Goal: Information Seeking & Learning: Learn about a topic

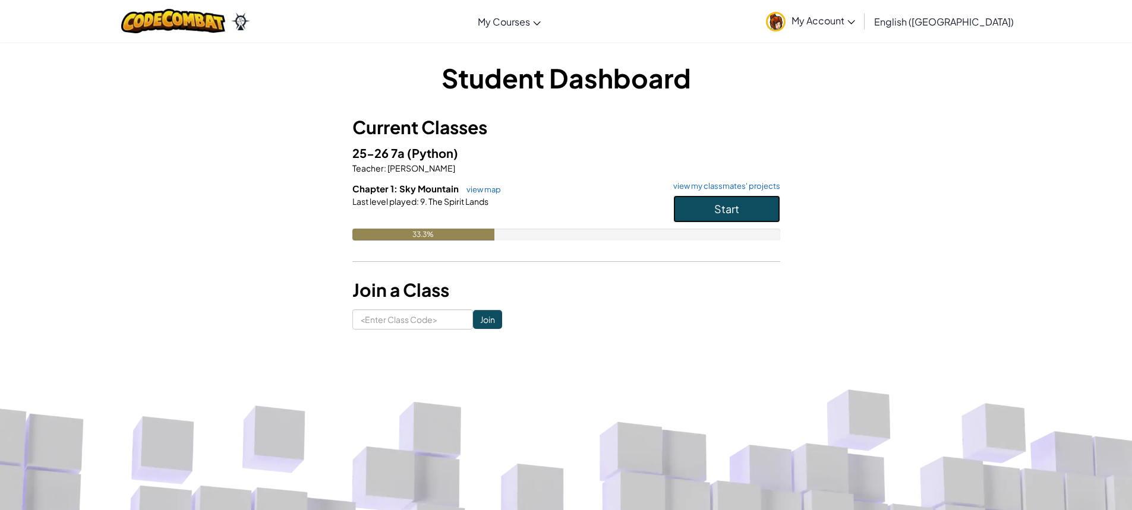
click at [742, 200] on button "Start" at bounding box center [726, 208] width 107 height 27
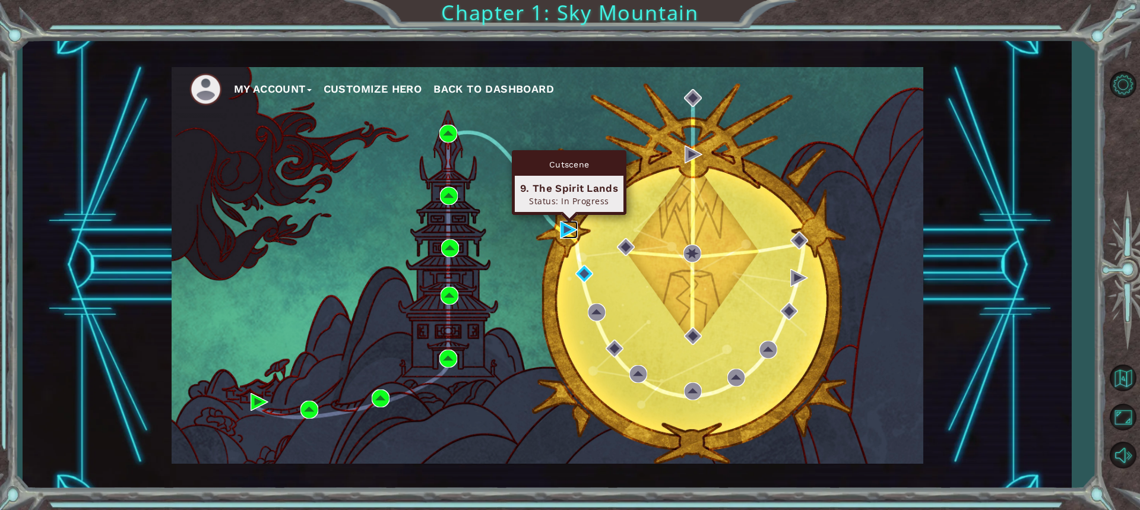
click at [564, 232] on img at bounding box center [569, 230] width 18 height 18
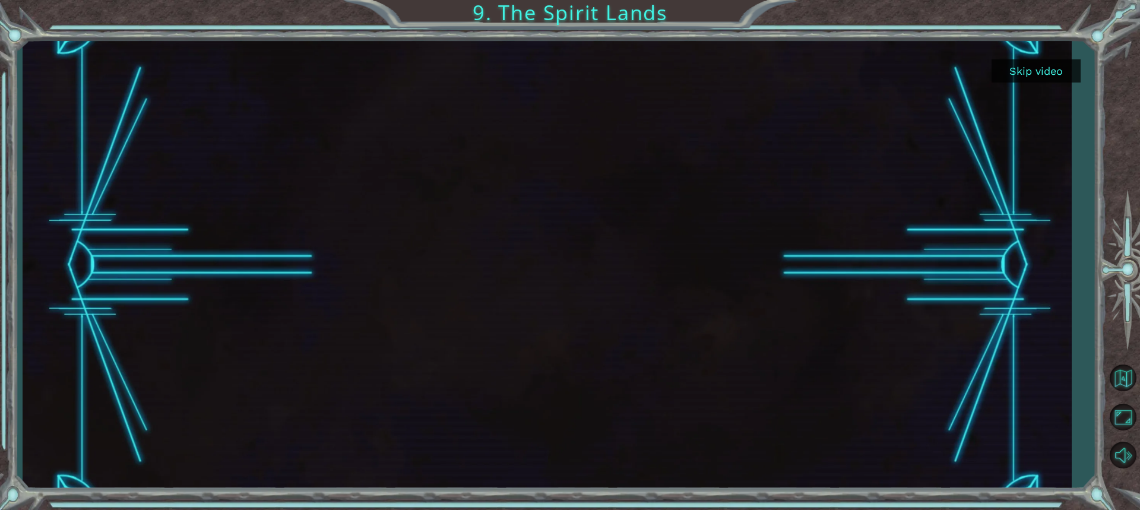
click at [1035, 67] on button "Skip video" at bounding box center [1036, 70] width 89 height 23
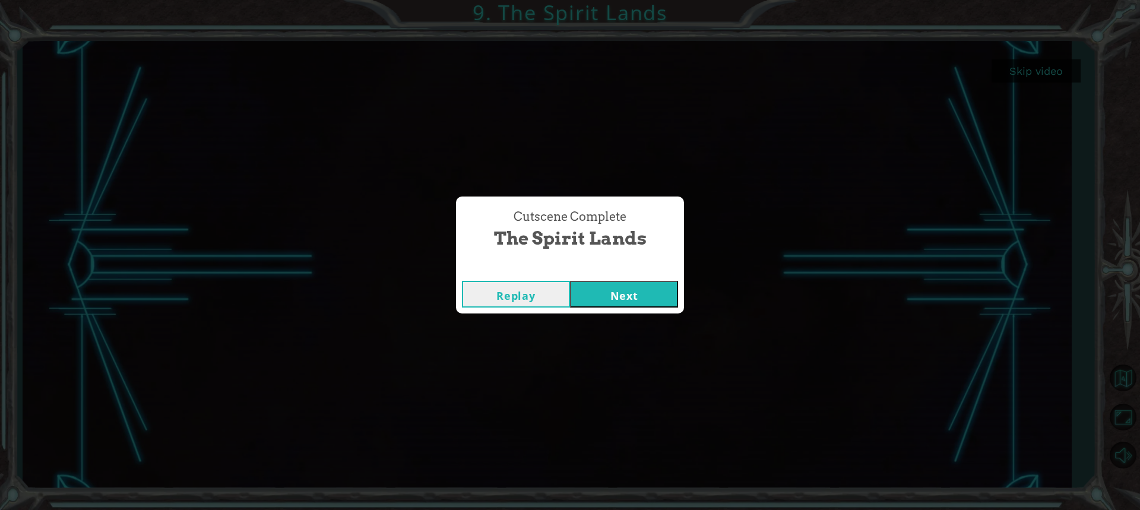
click at [605, 293] on button "Next" at bounding box center [624, 294] width 108 height 27
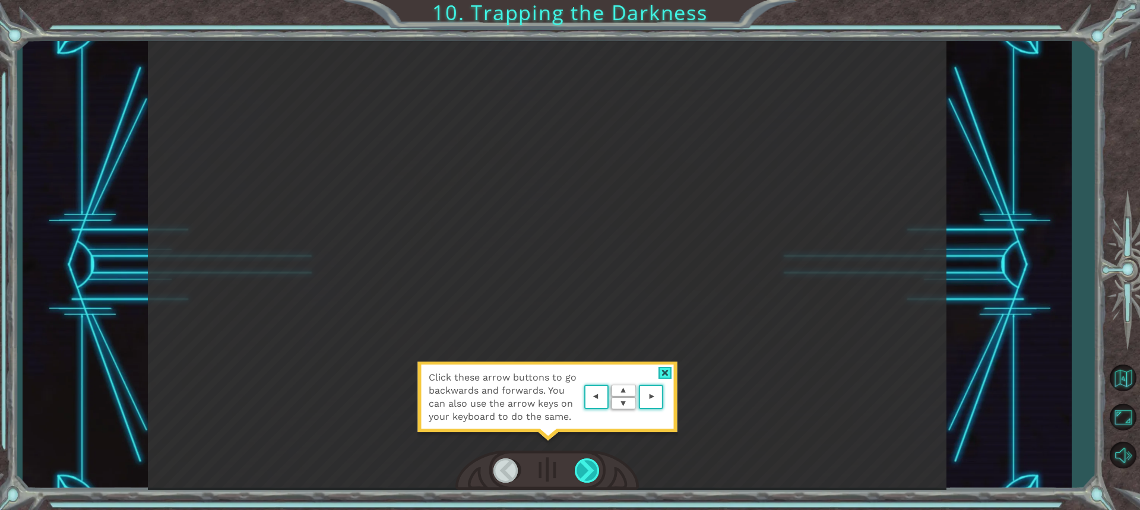
click at [589, 481] on div at bounding box center [588, 471] width 26 height 24
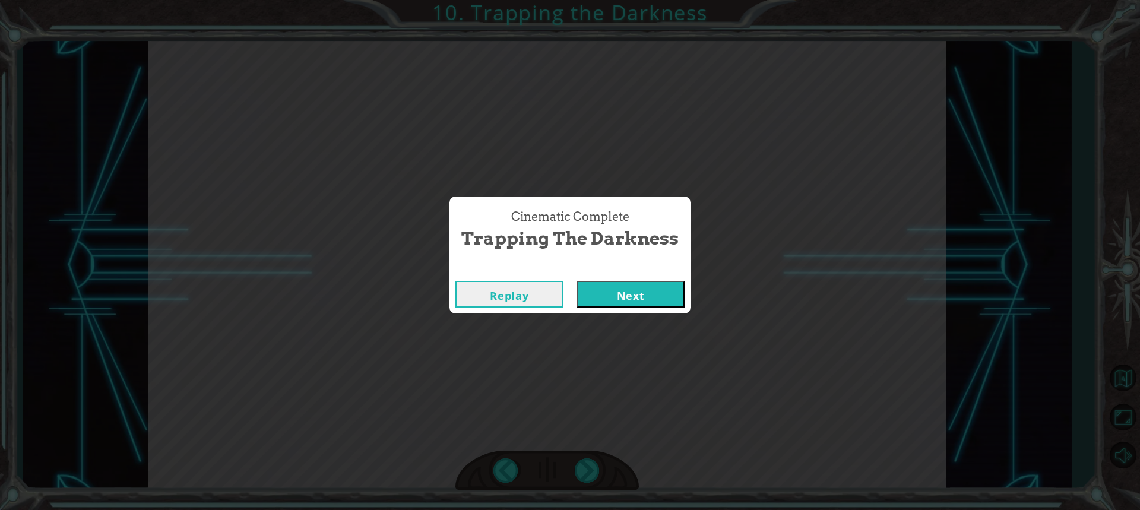
click at [625, 288] on button "Next" at bounding box center [631, 294] width 108 height 27
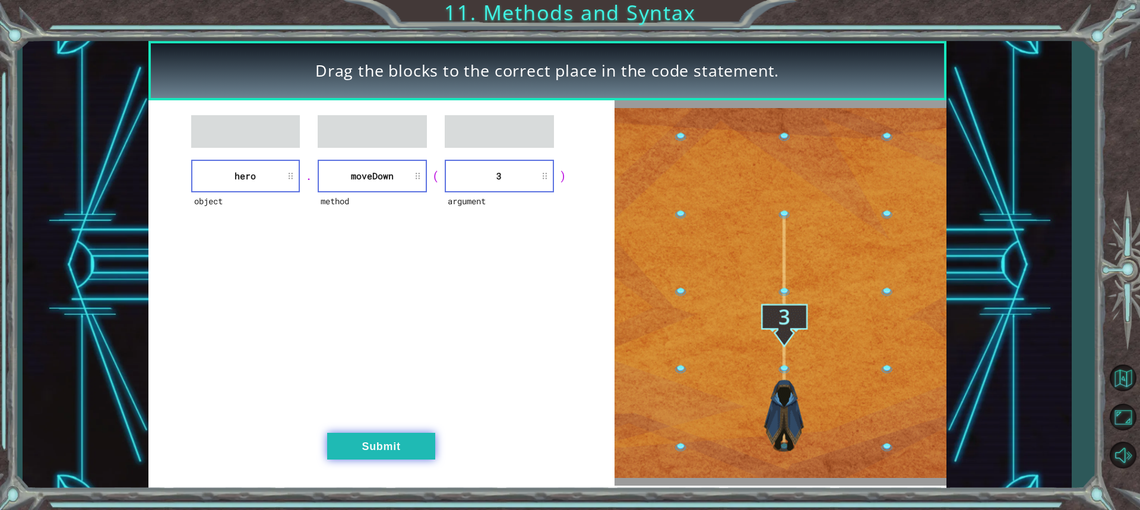
click at [419, 443] on button "Submit" at bounding box center [381, 446] width 108 height 27
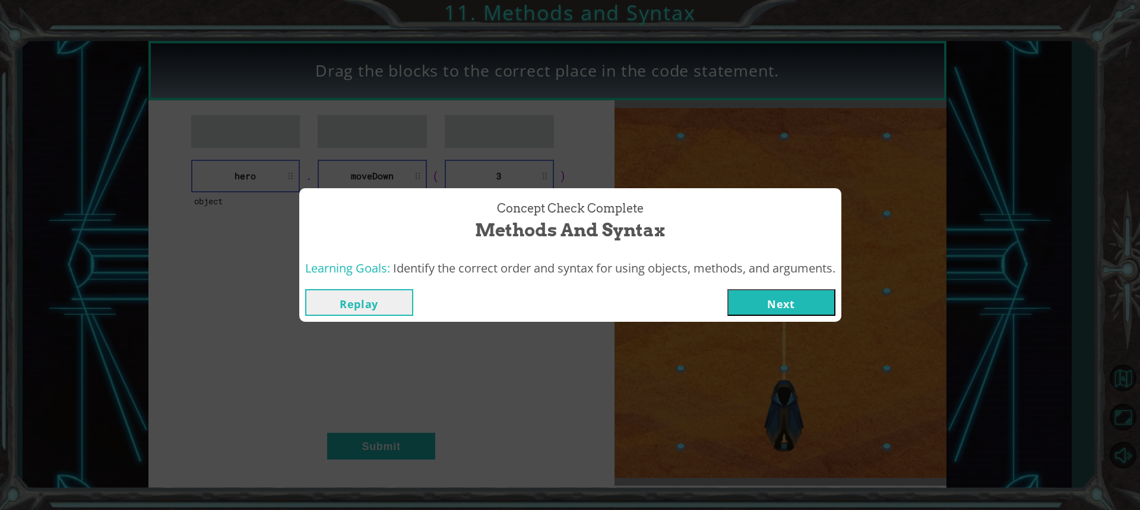
click at [797, 305] on button "Next" at bounding box center [782, 302] width 108 height 27
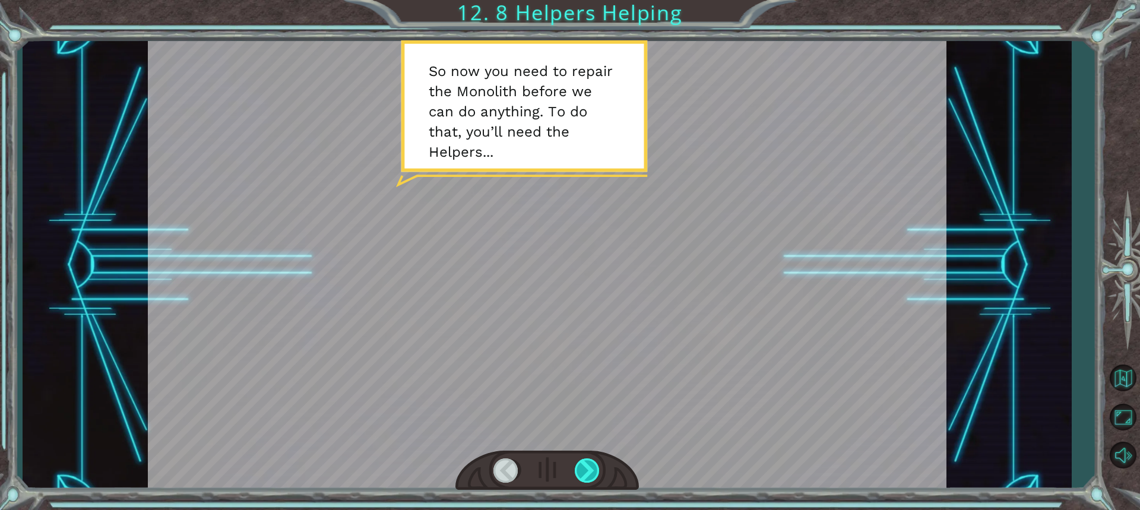
click at [585, 475] on div at bounding box center [588, 471] width 26 height 24
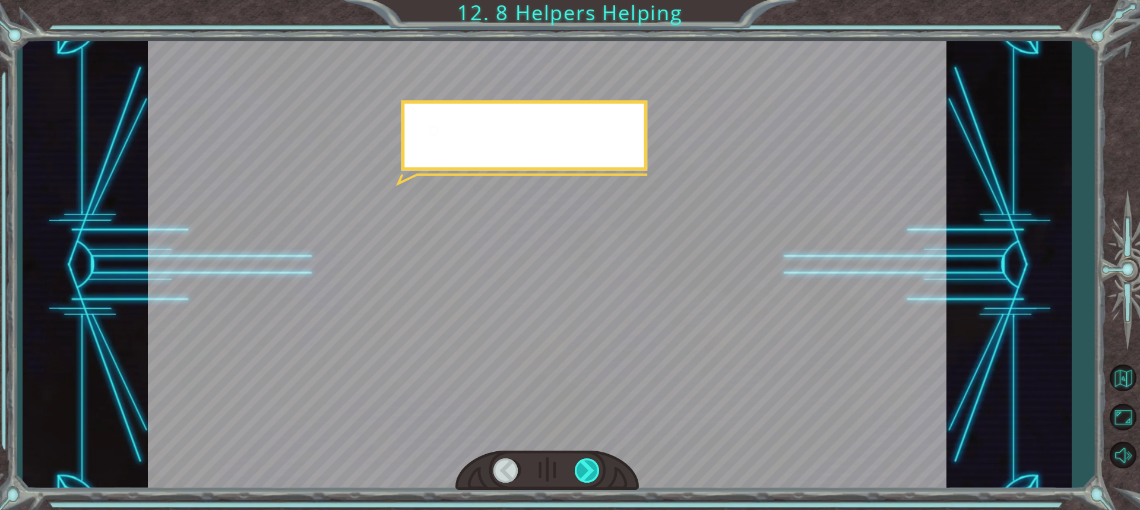
click at [585, 475] on div at bounding box center [588, 471] width 26 height 24
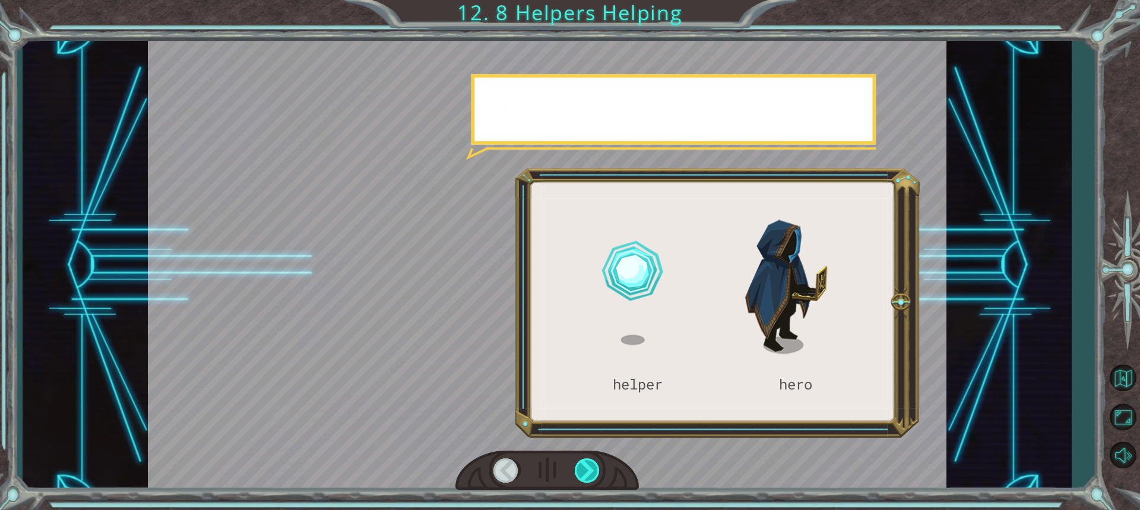
click at [585, 475] on div at bounding box center [588, 471] width 26 height 24
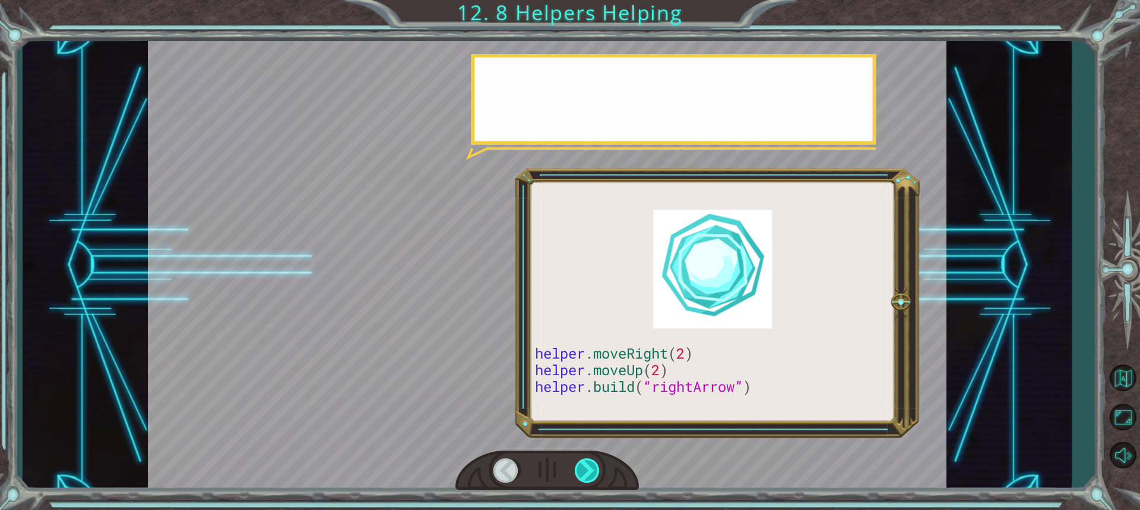
click at [585, 475] on div at bounding box center [588, 471] width 26 height 24
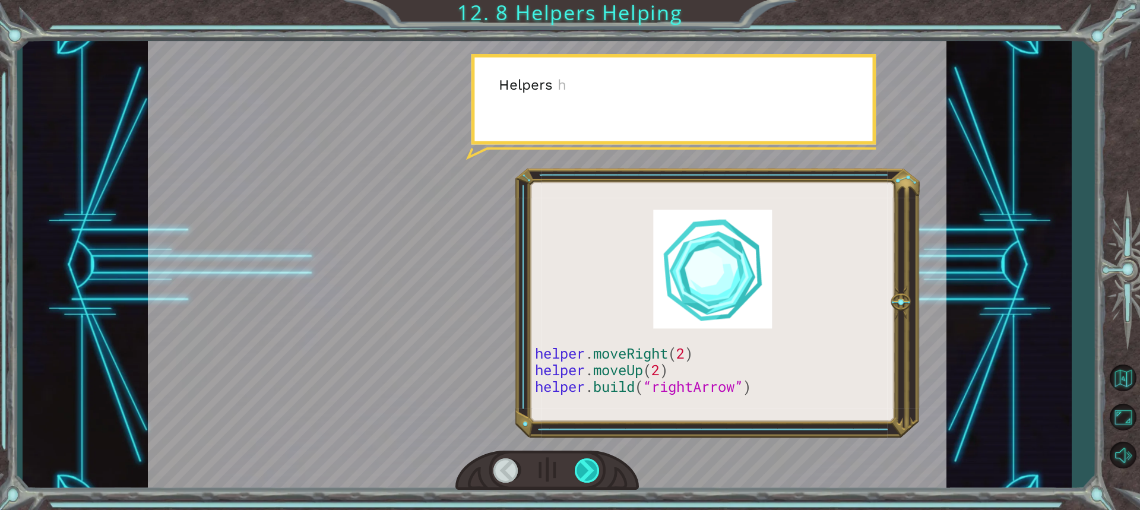
click at [585, 475] on div at bounding box center [588, 471] width 26 height 24
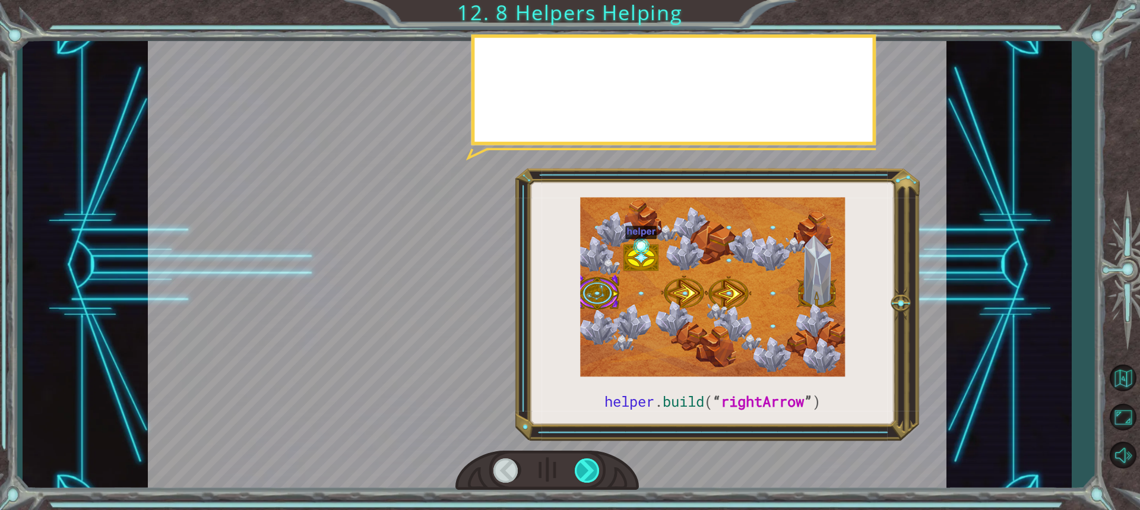
click at [585, 475] on div at bounding box center [588, 471] width 26 height 24
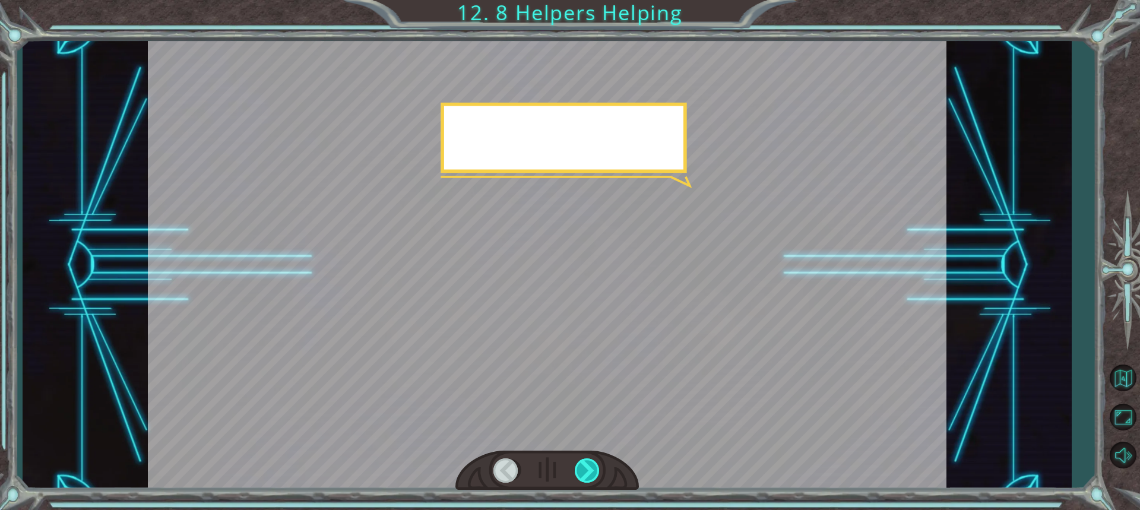
click at [585, 475] on div at bounding box center [588, 471] width 26 height 24
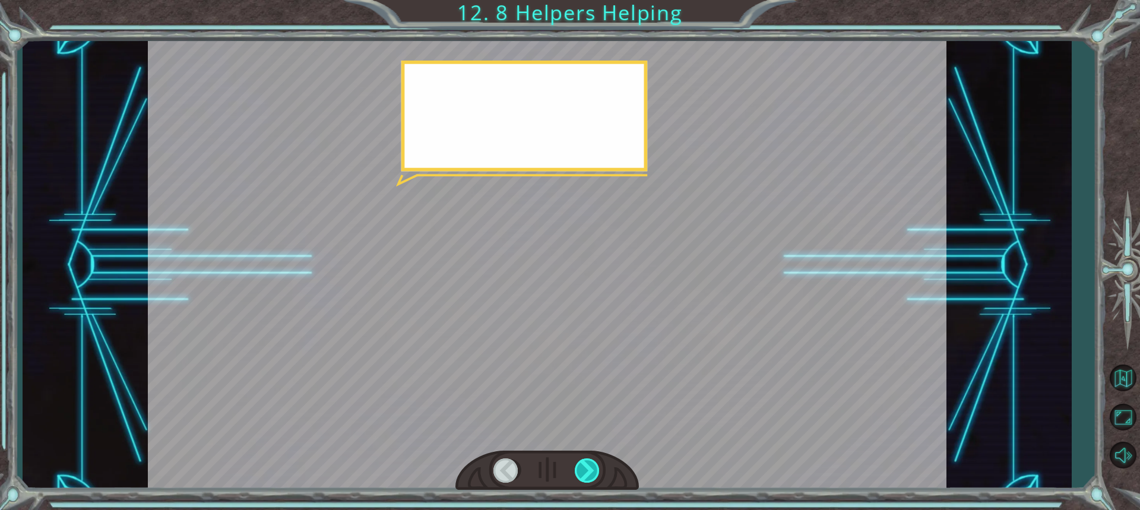
click at [585, 475] on div at bounding box center [588, 471] width 26 height 24
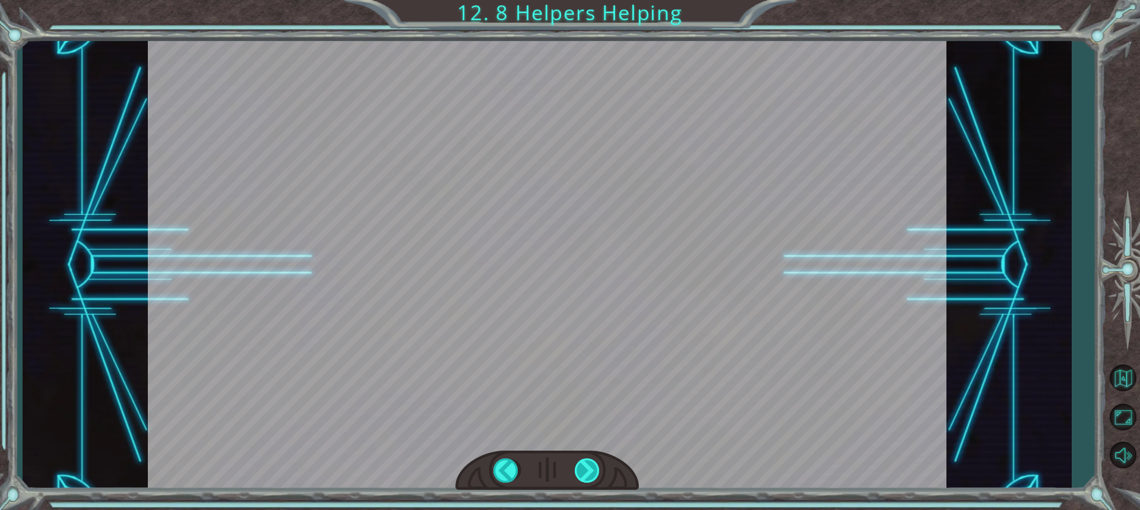
click at [585, 0] on div "helper . build ( “ rightArrow ” ) S o n o w y o u n e e d t o r e p a i r t h e…" at bounding box center [570, 0] width 1140 height 0
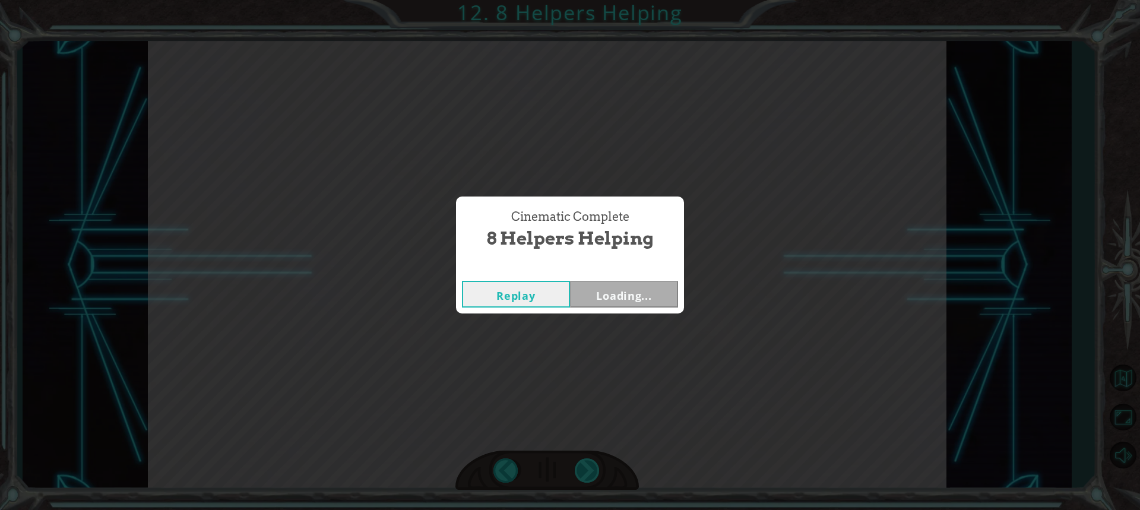
click at [585, 475] on div "Cinematic Complete 8 Helpers Helping Replay Loading..." at bounding box center [570, 255] width 1140 height 510
click at [612, 289] on button "Next" at bounding box center [624, 294] width 108 height 27
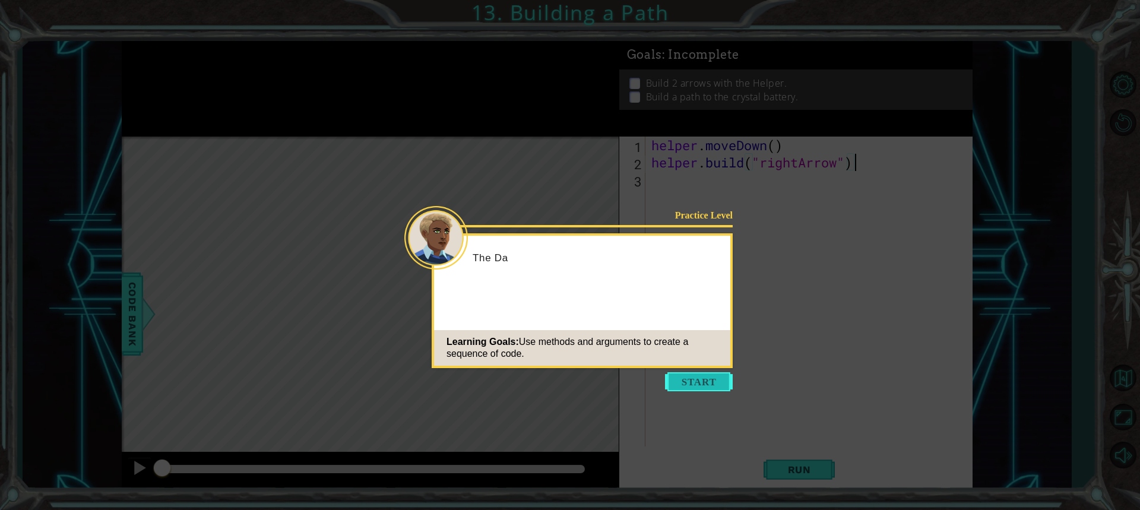
click at [702, 377] on button "Start" at bounding box center [699, 381] width 68 height 19
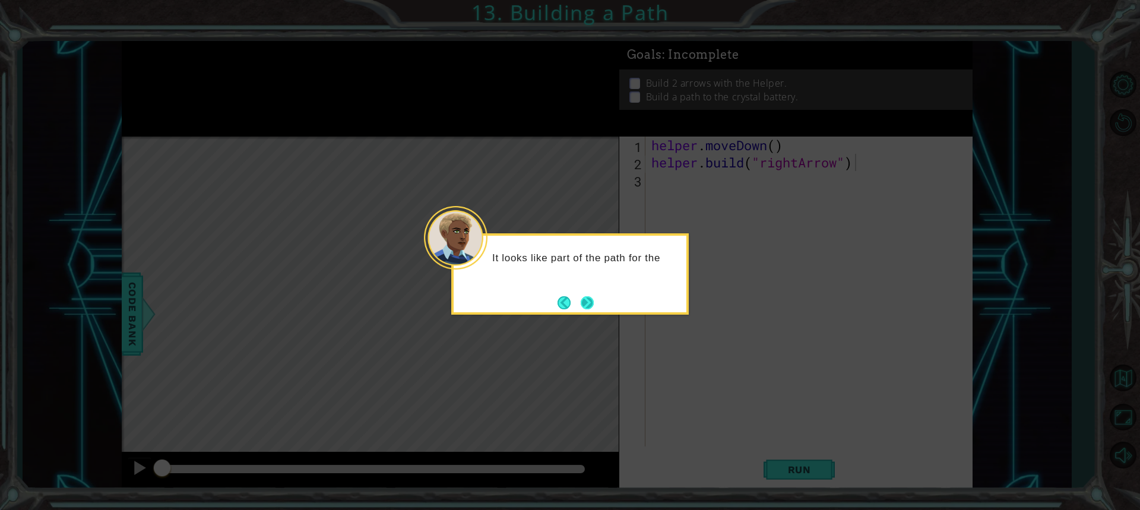
click at [595, 301] on button "Next" at bounding box center [588, 303] width 14 height 14
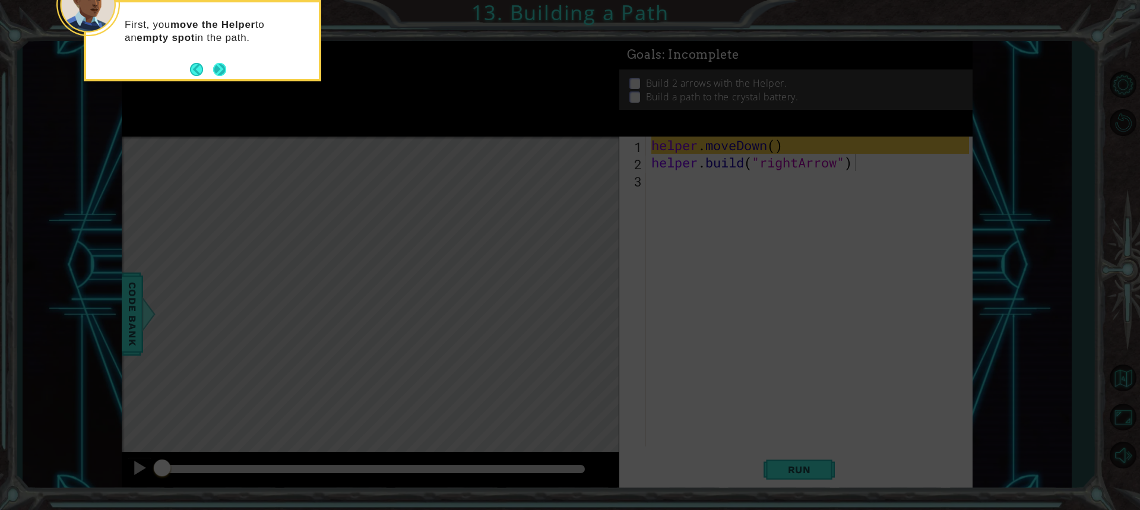
click at [220, 62] on footer at bounding box center [208, 70] width 36 height 18
click at [217, 68] on button "Next" at bounding box center [220, 69] width 14 height 14
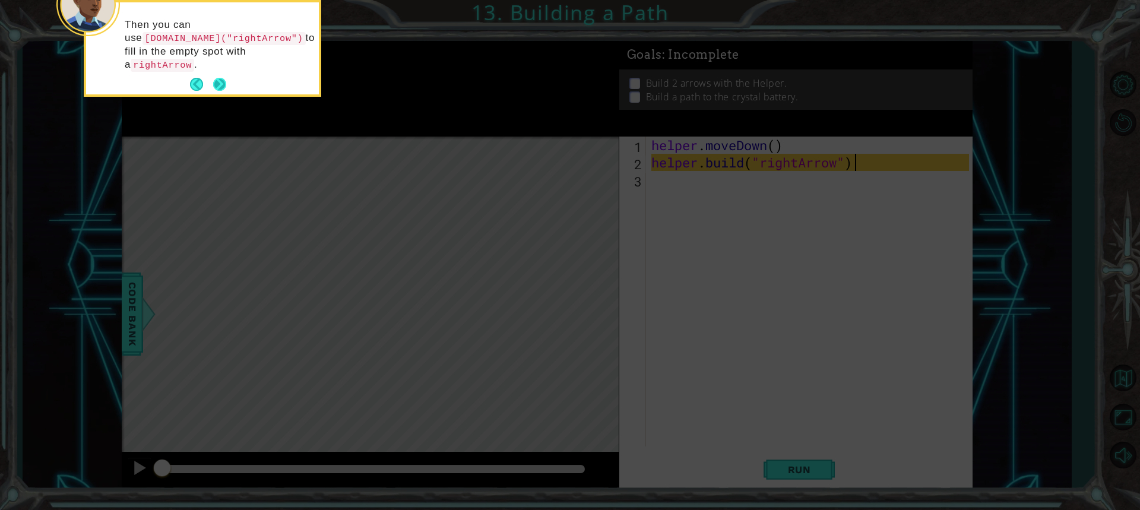
click at [218, 78] on button "Next" at bounding box center [219, 84] width 13 height 13
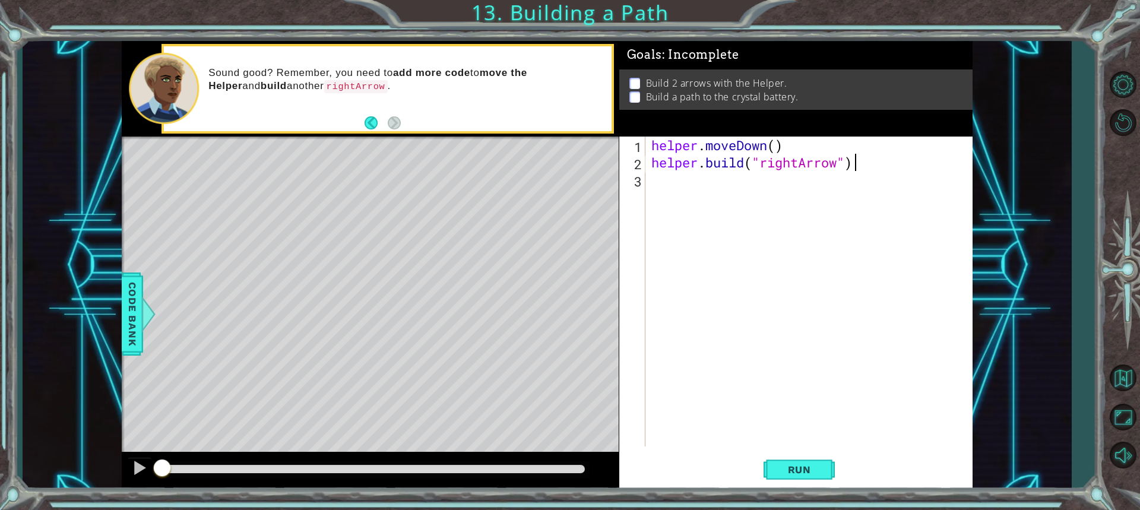
click at [831, 195] on div "helper . moveDown ( ) helper . build ( "rightArrow" )" at bounding box center [812, 309] width 326 height 345
click at [789, 454] on button "Run" at bounding box center [799, 469] width 71 height 35
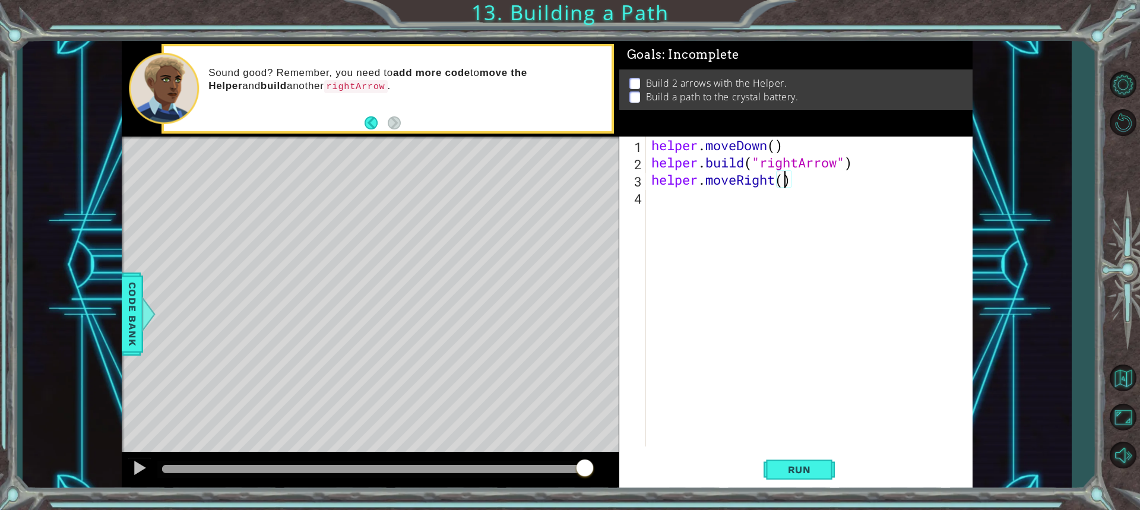
scroll to position [0, 5]
click at [792, 470] on span "Run" at bounding box center [799, 470] width 47 height 12
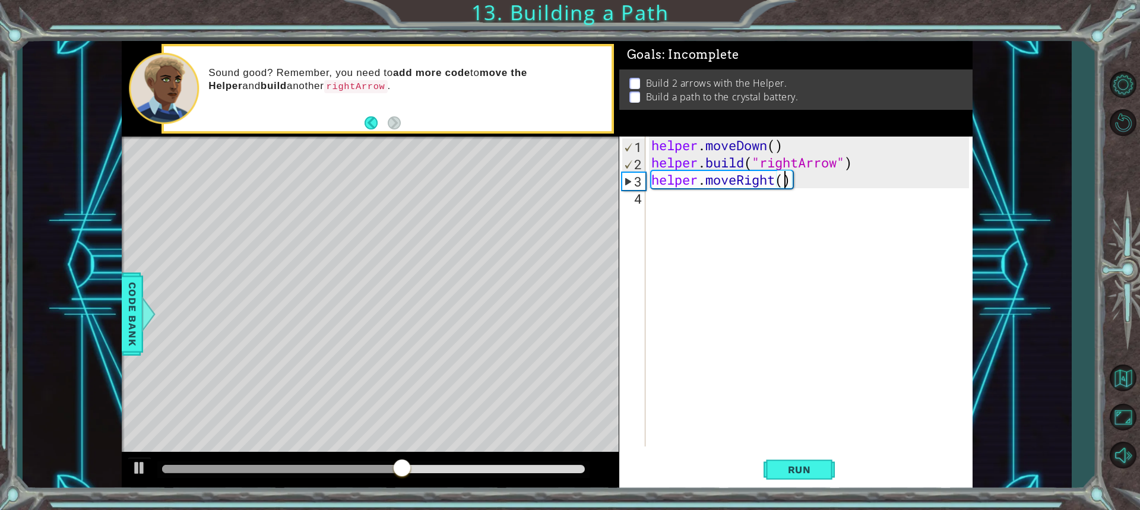
scroll to position [0, 6]
click at [826, 478] on button "Run" at bounding box center [799, 469] width 71 height 35
type textarea "helper.moveRight(4)"
click at [798, 470] on span "Run" at bounding box center [799, 470] width 47 height 12
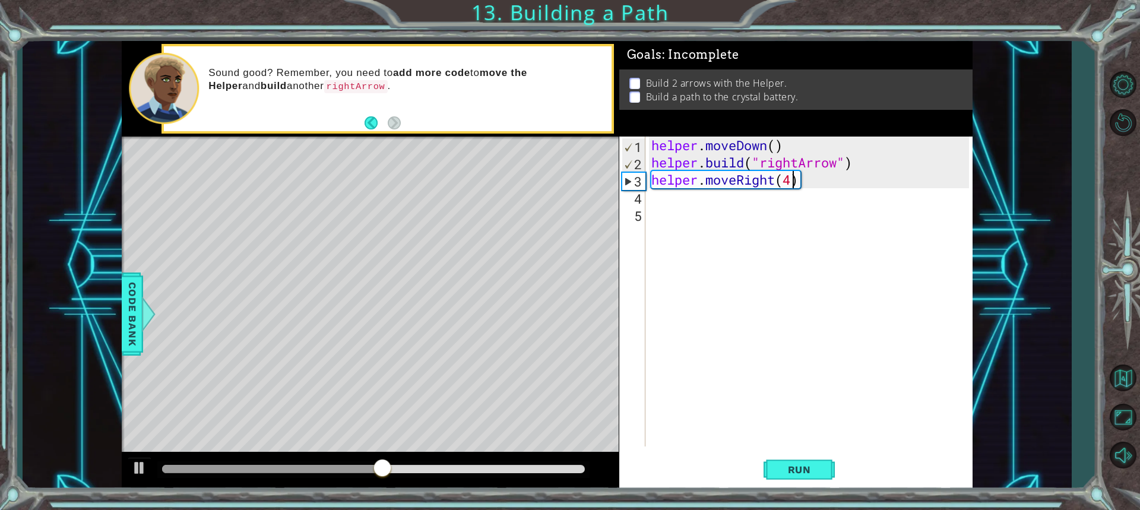
click at [791, 175] on div "helper . moveDown ( ) helper . build ( "rightArrow" ) helper . moveRight ( 4 )" at bounding box center [812, 309] width 326 height 345
type textarea "helper.moveRight(3)"
click at [745, 208] on div "helper . moveDown ( ) helper . build ( "rightArrow" ) helper . moveRight ( 3 )" at bounding box center [812, 309] width 326 height 345
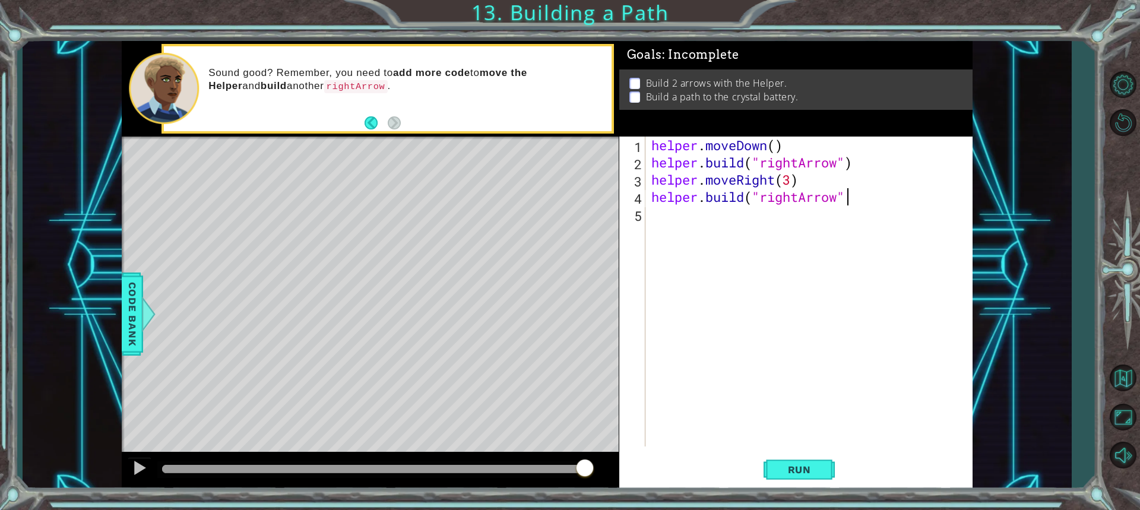
scroll to position [0, 8]
type textarea "[DOMAIN_NAME]("rightArrow")"
click at [794, 467] on span "Run" at bounding box center [799, 470] width 47 height 12
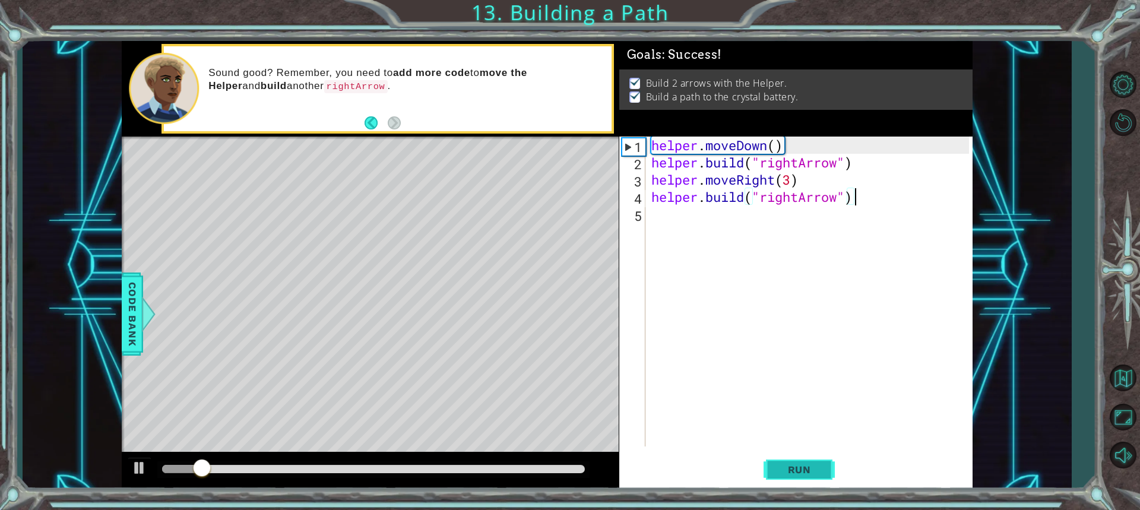
click at [794, 467] on span "Run" at bounding box center [799, 470] width 47 height 12
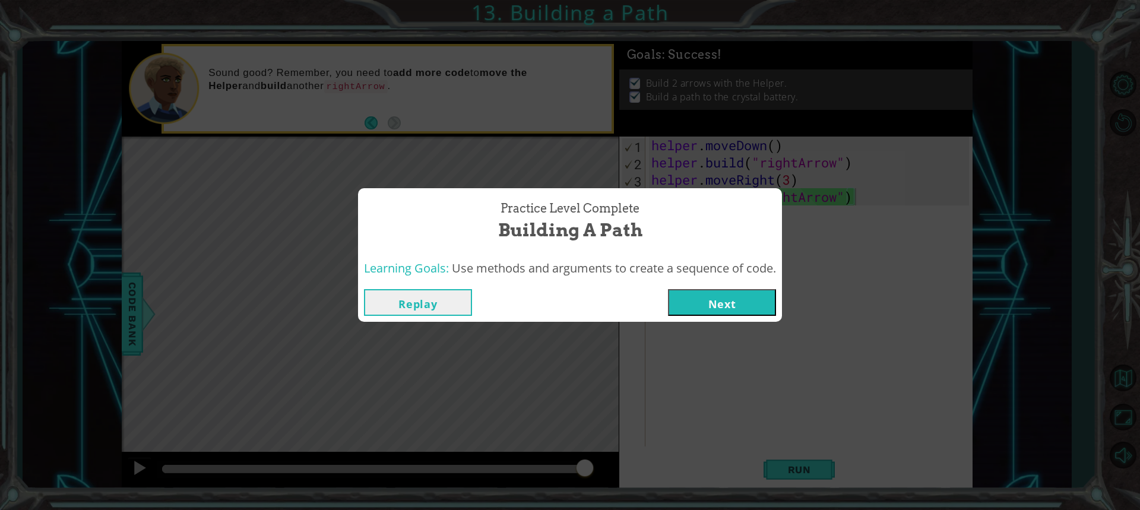
click at [738, 301] on button "Next" at bounding box center [722, 302] width 108 height 27
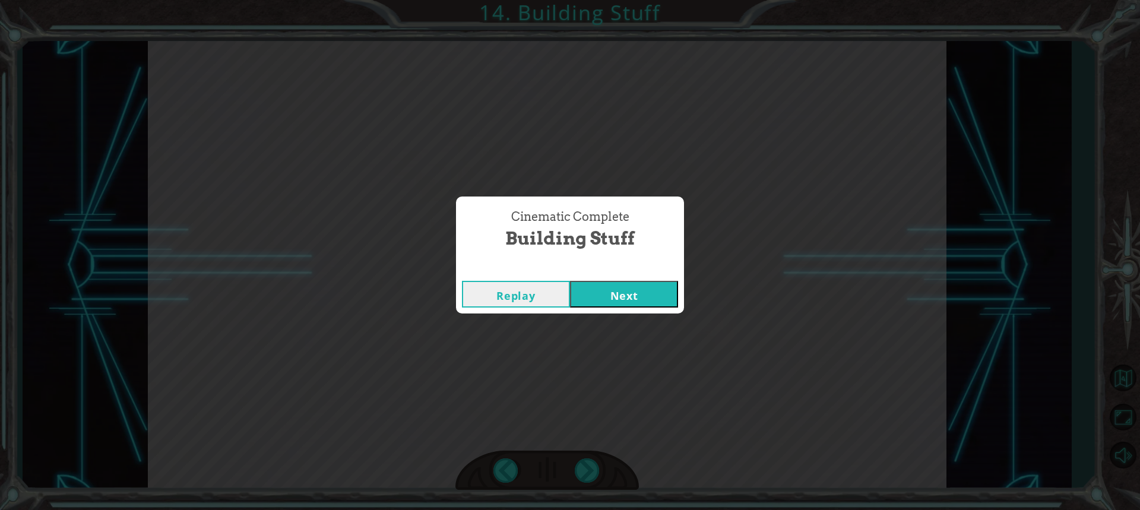
click at [643, 273] on div "Cinematic Complete" at bounding box center [570, 269] width 228 height 12
click at [630, 304] on button "Next" at bounding box center [624, 294] width 108 height 27
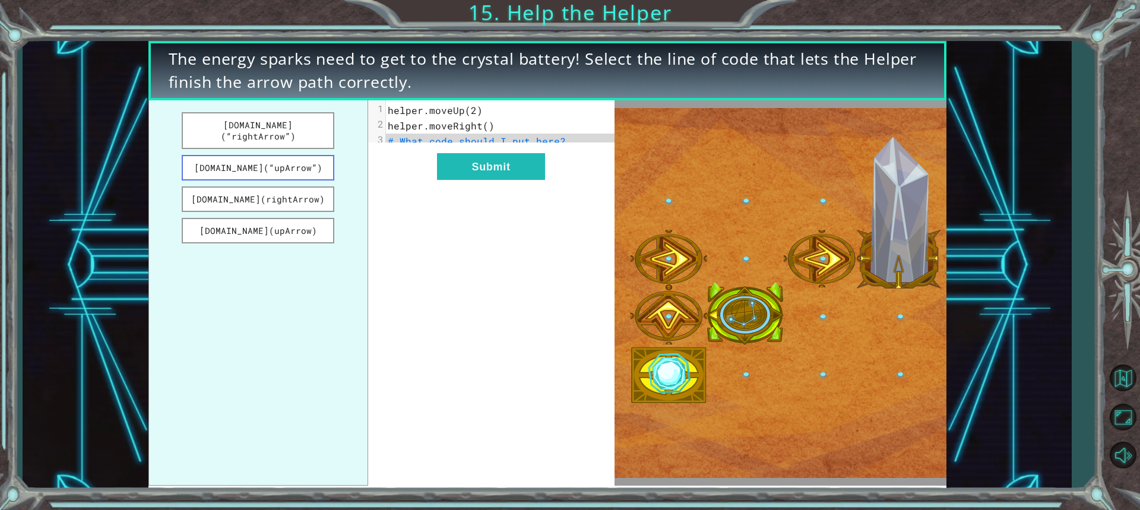
drag, startPoint x: 243, startPoint y: 156, endPoint x: 321, endPoint y: 165, distance: 78.9
click at [321, 165] on button "[DOMAIN_NAME](“upArrow”)" at bounding box center [258, 168] width 153 height 26
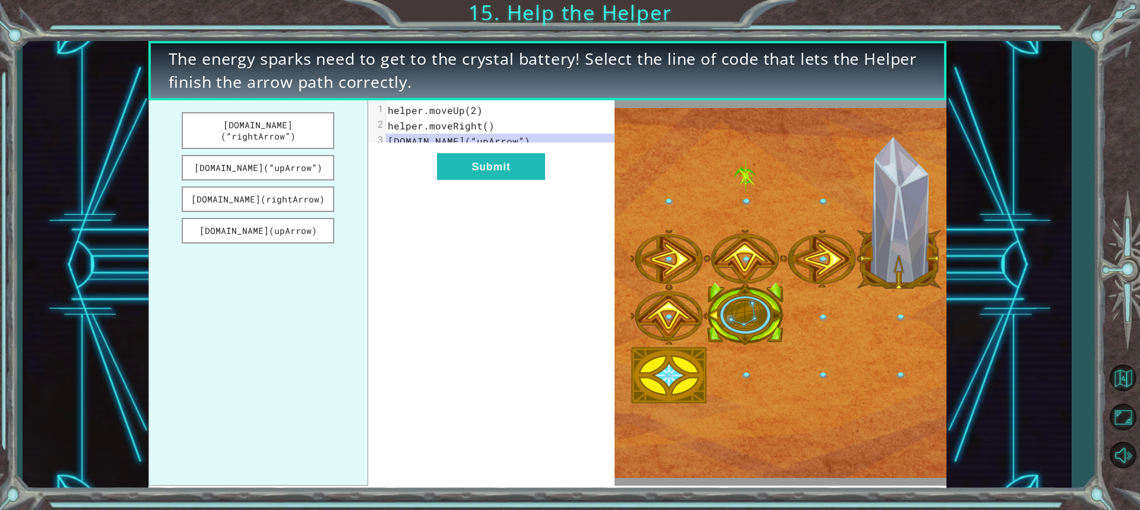
drag, startPoint x: 292, startPoint y: 125, endPoint x: 331, endPoint y: 139, distance: 41.5
click at [331, 139] on ul "[DOMAIN_NAME](“rightArrow”) [DOMAIN_NAME](“upArrow”) [DOMAIN_NAME](rightArrow) …" at bounding box center [258, 292] width 220 height 385
drag, startPoint x: 293, startPoint y: 128, endPoint x: 395, endPoint y: 169, distance: 110.1
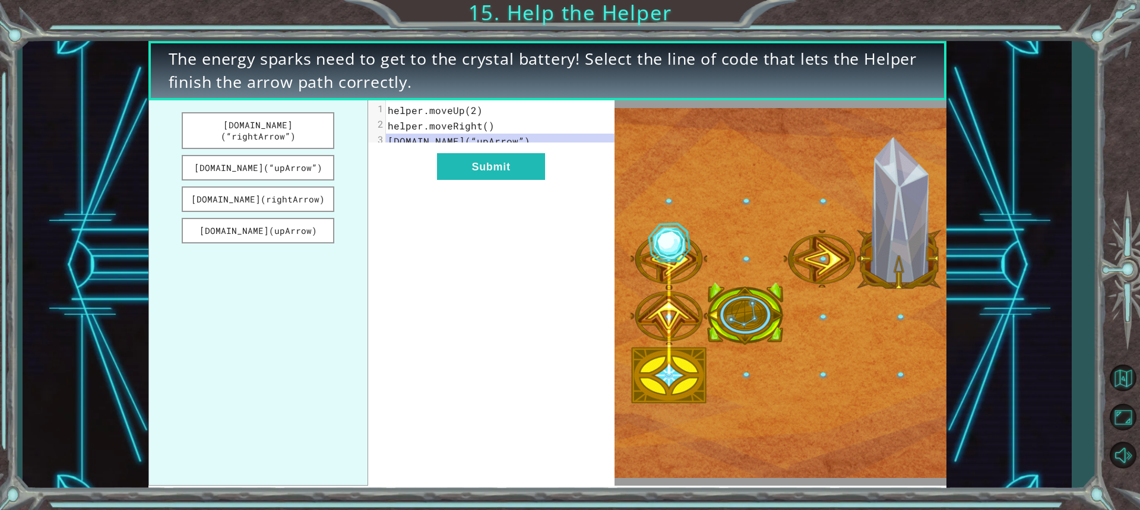
click at [395, 169] on div "[DOMAIN_NAME](“rightArrow”) [DOMAIN_NAME](“upArrow”) [DOMAIN_NAME](rightArrow) …" at bounding box center [381, 292] width 466 height 385
click at [273, 122] on button "[DOMAIN_NAME](“rightArrow”)" at bounding box center [258, 130] width 153 height 37
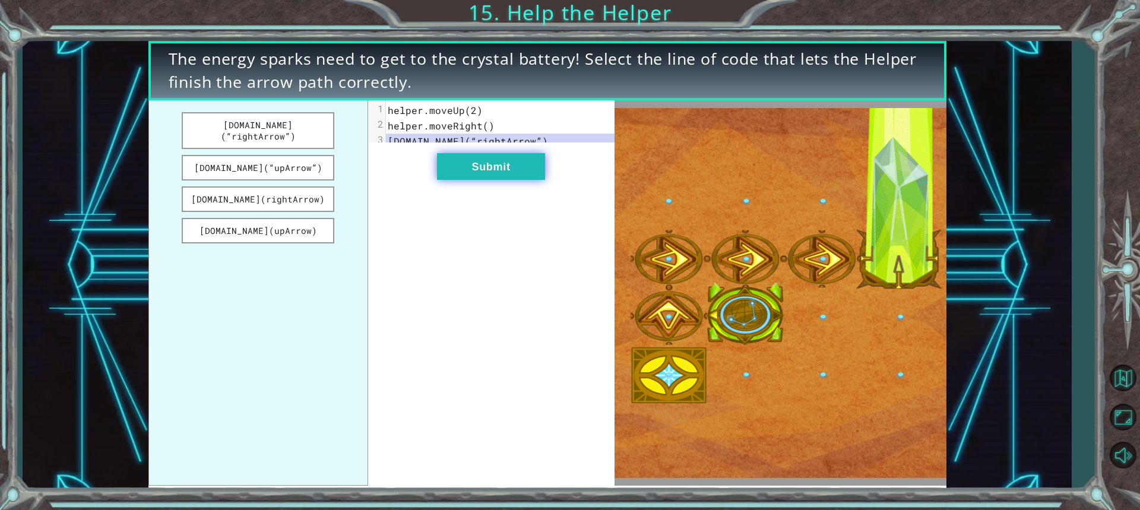
click at [473, 178] on button "Submit" at bounding box center [491, 166] width 108 height 27
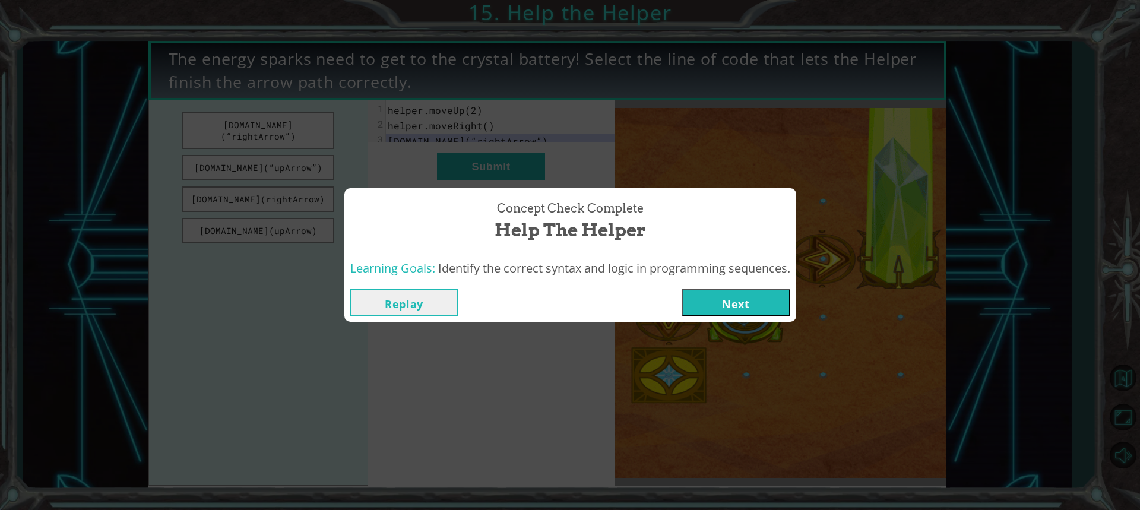
click at [718, 299] on button "Next" at bounding box center [736, 302] width 108 height 27
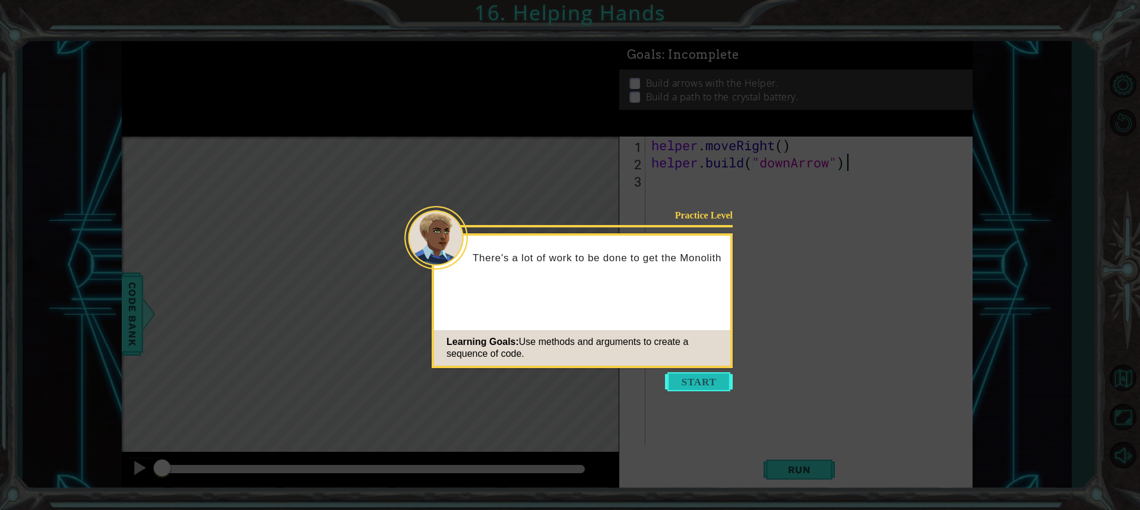
click at [694, 391] on button "Start" at bounding box center [699, 381] width 68 height 19
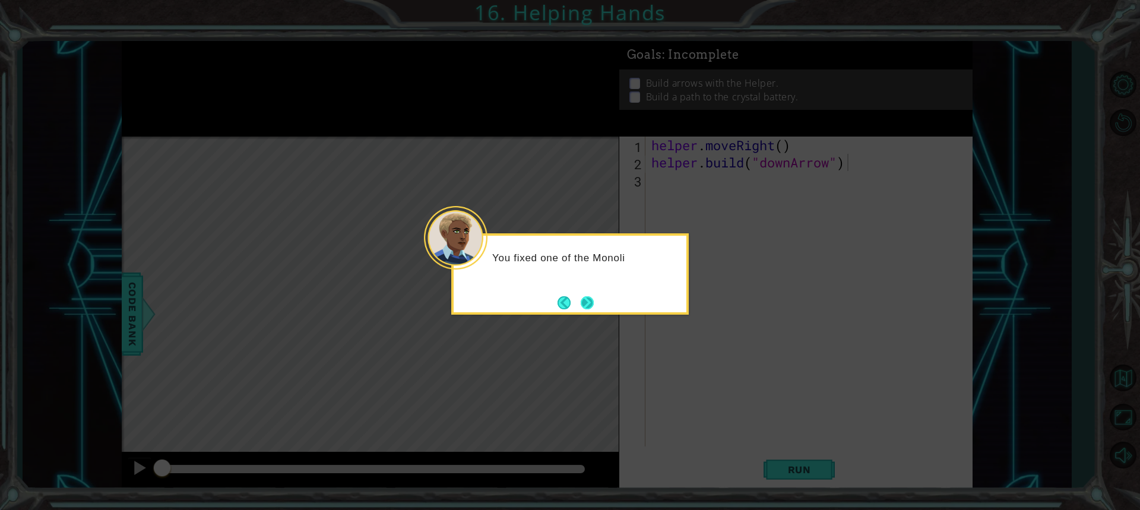
click at [594, 306] on button "Next" at bounding box center [587, 302] width 13 height 13
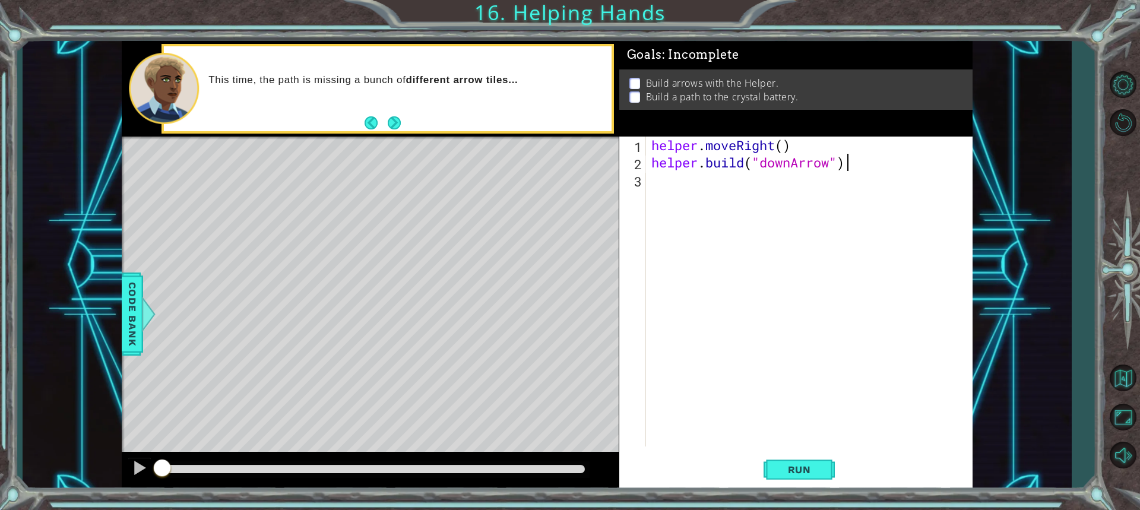
click at [819, 220] on div "helper . moveRight ( ) helper . build ( "downArrow" )" at bounding box center [812, 309] width 326 height 345
click at [860, 174] on div "helper . moveRight ( ) helper . build ( "downArrow" )" at bounding box center [812, 309] width 326 height 345
click at [859, 172] on div "helper . moveRight ( ) helper . build ( "downArrow" )" at bounding box center [812, 309] width 326 height 345
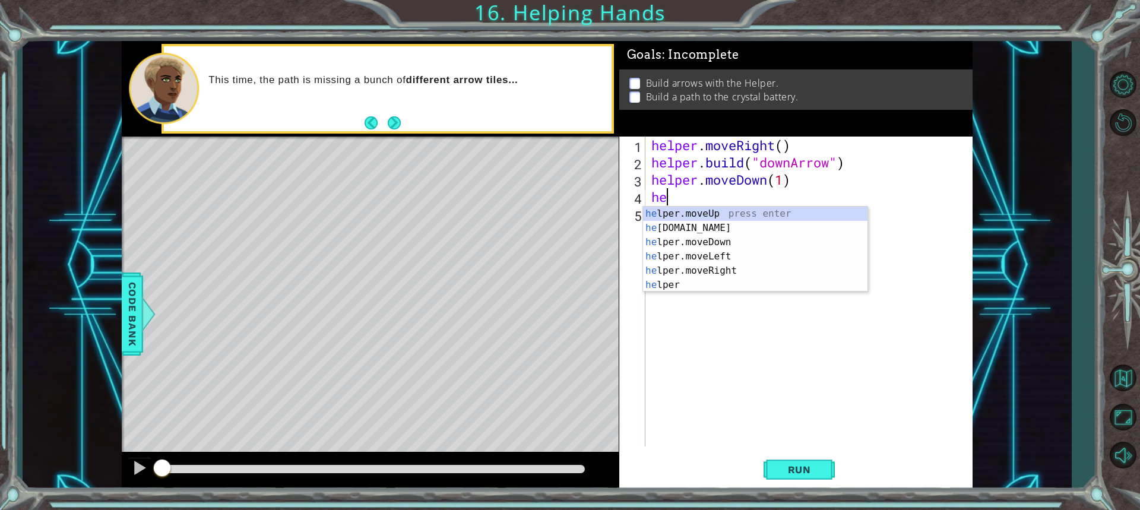
type textarea "h"
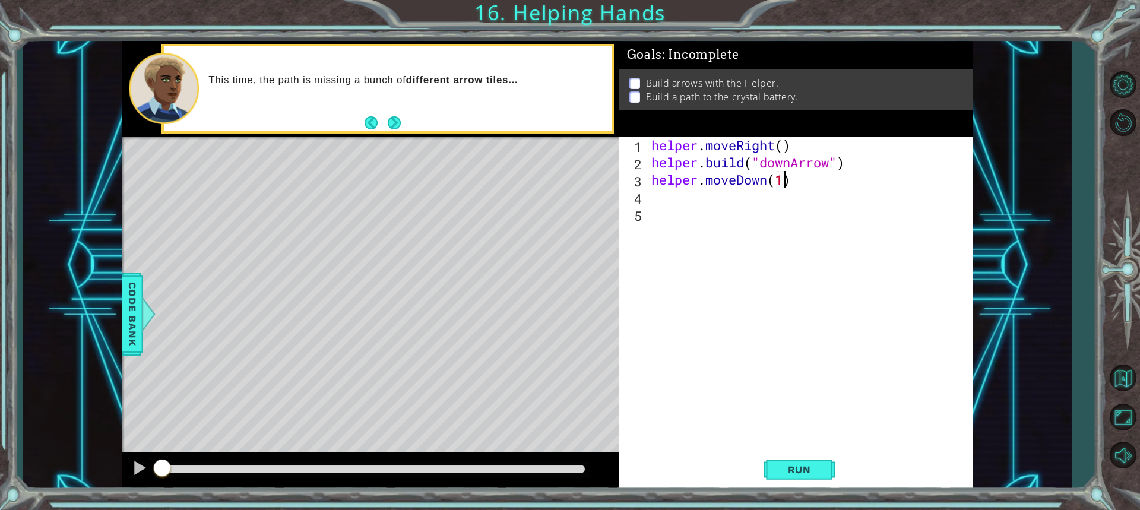
click at [783, 178] on div "helper . moveRight ( ) helper . build ( "downArrow" ) helper . moveDown ( 1 )" at bounding box center [812, 309] width 326 height 345
type textarea "helper.moveDown()"
click at [666, 202] on div "helper . moveRight ( ) helper . build ( "downArrow" ) helper . moveDown ( )" at bounding box center [812, 309] width 326 height 345
click at [782, 475] on span "Run" at bounding box center [799, 470] width 47 height 12
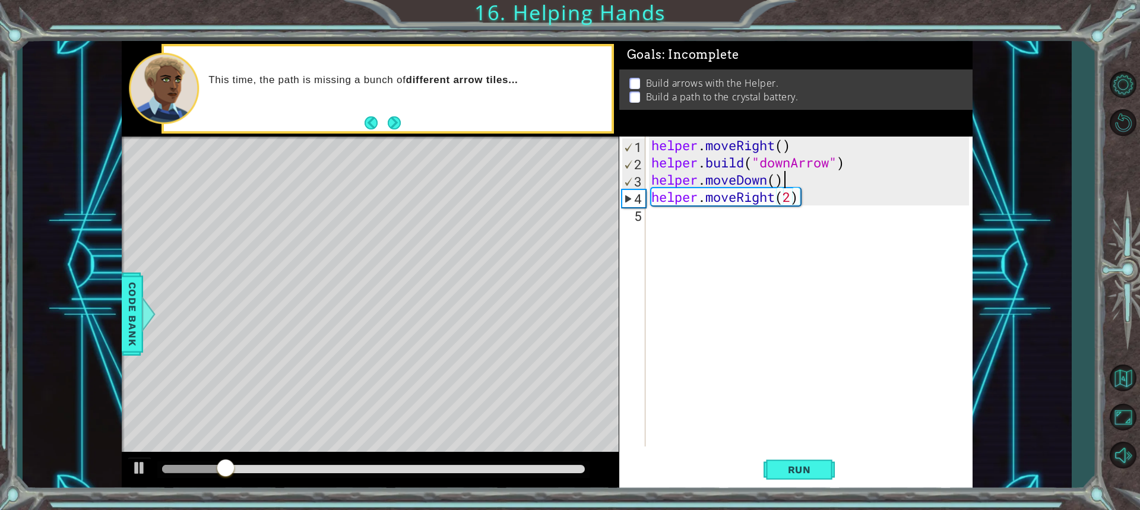
click at [792, 181] on div "helper . moveRight ( ) helper . build ( "downArrow" ) helper . moveDown ( ) hel…" at bounding box center [812, 309] width 326 height 345
type textarea "helper.moveDown()"
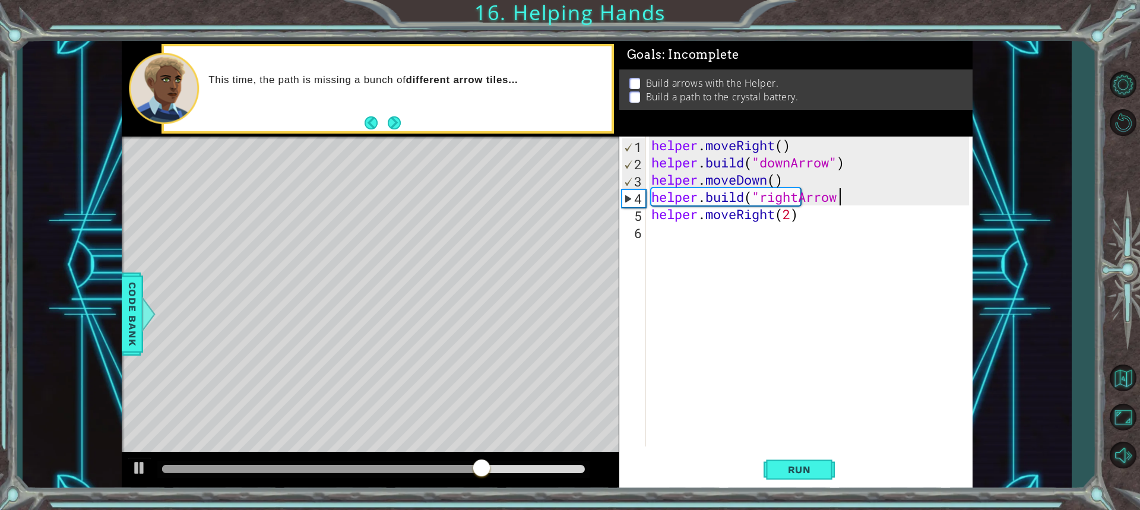
scroll to position [0, 8]
type textarea "[DOMAIN_NAME]("rightArrow")"
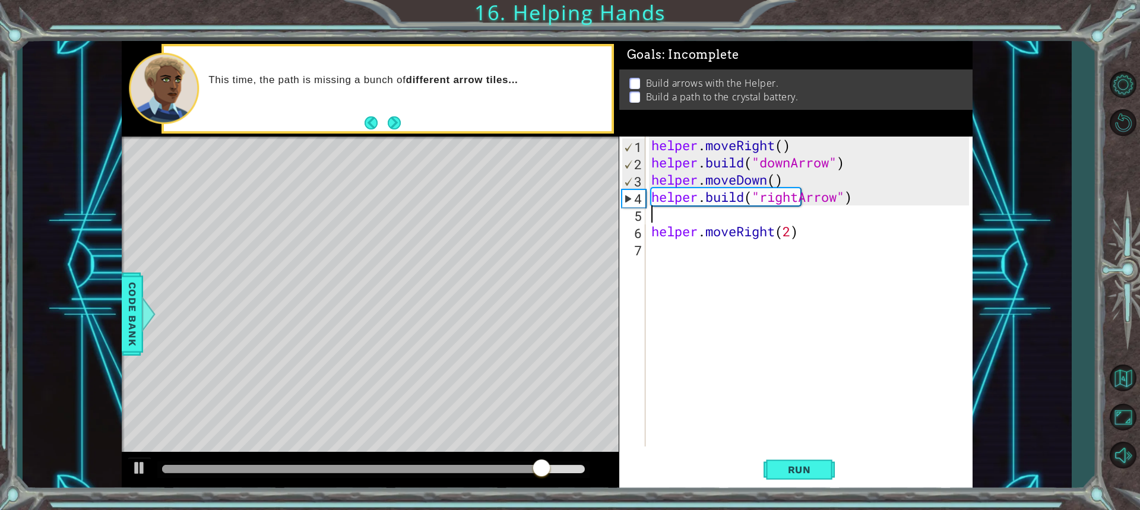
click at [811, 226] on div "helper . moveRight ( ) helper . build ( "downArrow" ) helper . moveDown ( ) hel…" at bounding box center [812, 309] width 326 height 345
type textarea "helper.moveRight(2)"
click at [761, 217] on div "helper . moveRight ( ) helper . build ( "downArrow" ) helper . moveDown ( ) hel…" at bounding box center [812, 309] width 326 height 345
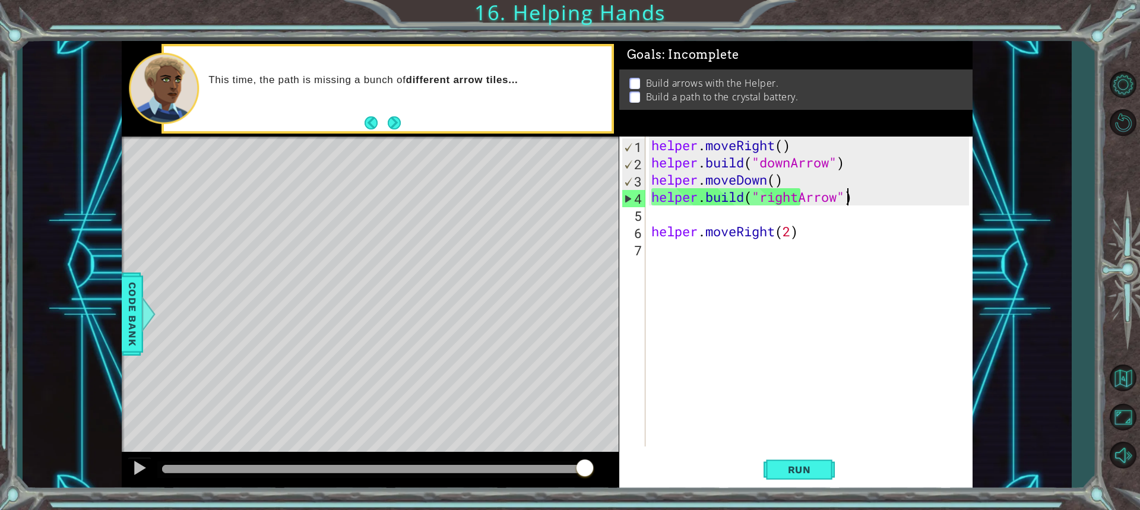
click at [850, 196] on div "helper . moveRight ( ) helper . build ( "downArrow" ) helper . moveDown ( ) hel…" at bounding box center [812, 309] width 326 height 345
type textarea "[DOMAIN_NAME]("rightArrow")"
click at [862, 201] on div "helper . moveRight ( ) helper . build ( "downArrow" ) helper . moveDown ( ) hel…" at bounding box center [812, 309] width 326 height 345
click at [671, 217] on div "helper . moveRight ( ) helper . build ( "downArrow" ) helper . moveDown ( ) hel…" at bounding box center [812, 309] width 326 height 345
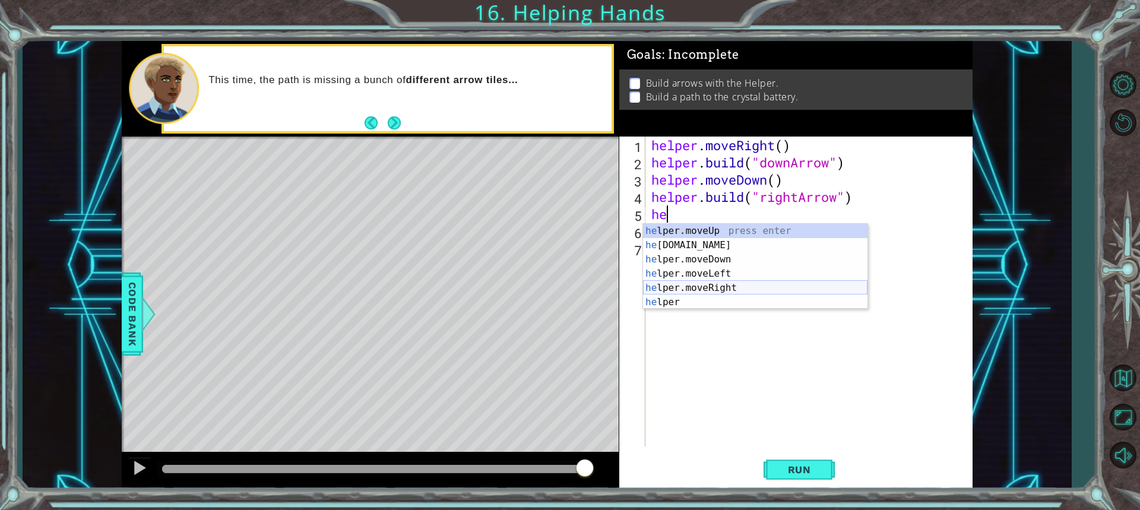
click at [681, 285] on div "he lper.moveUp press enter he [DOMAIN_NAME] press enter he lper.moveDown press …" at bounding box center [755, 281] width 225 height 114
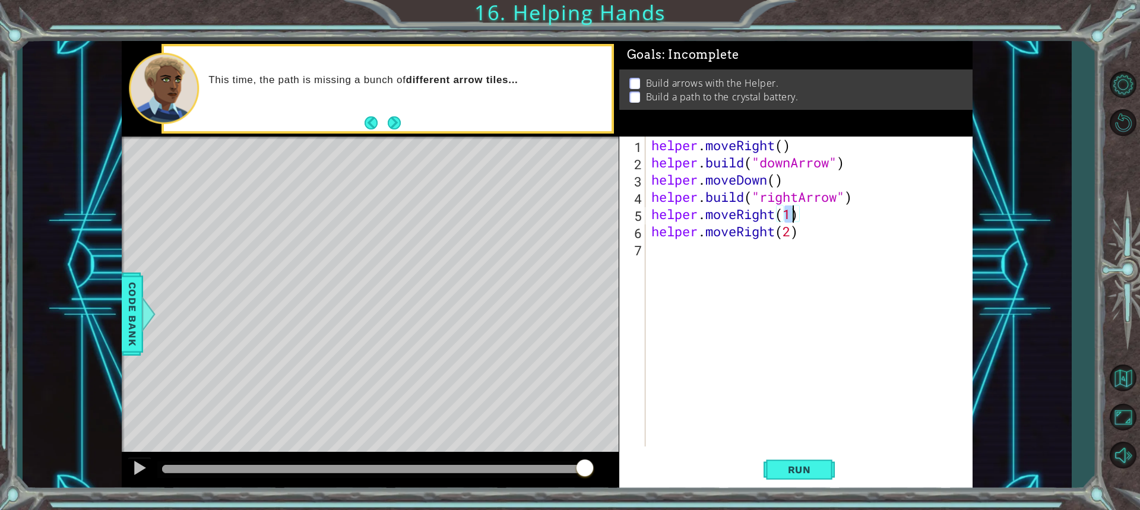
type textarea "helper.moveRight()"
click at [796, 217] on div "helper . moveRight ( ) helper . build ( "downArrow" ) helper . moveDown ( ) hel…" at bounding box center [812, 309] width 326 height 345
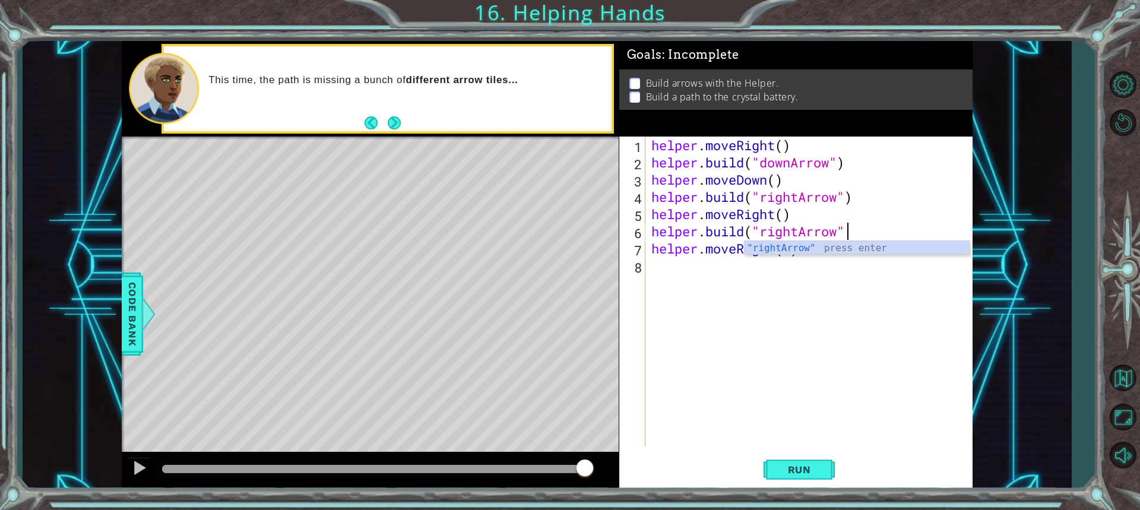
scroll to position [0, 8]
type textarea "[DOMAIN_NAME]("rightArrow")"
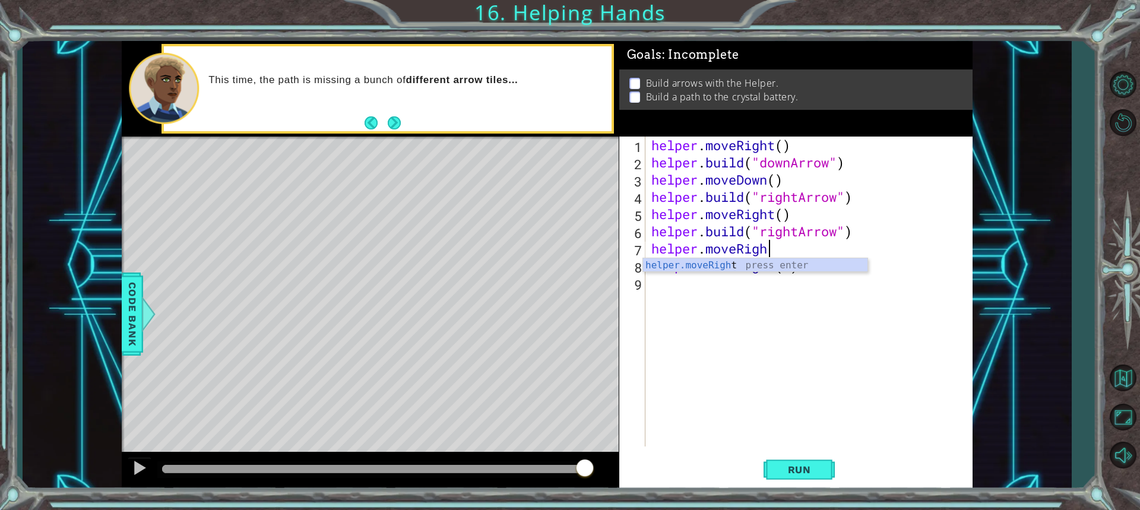
scroll to position [0, 5]
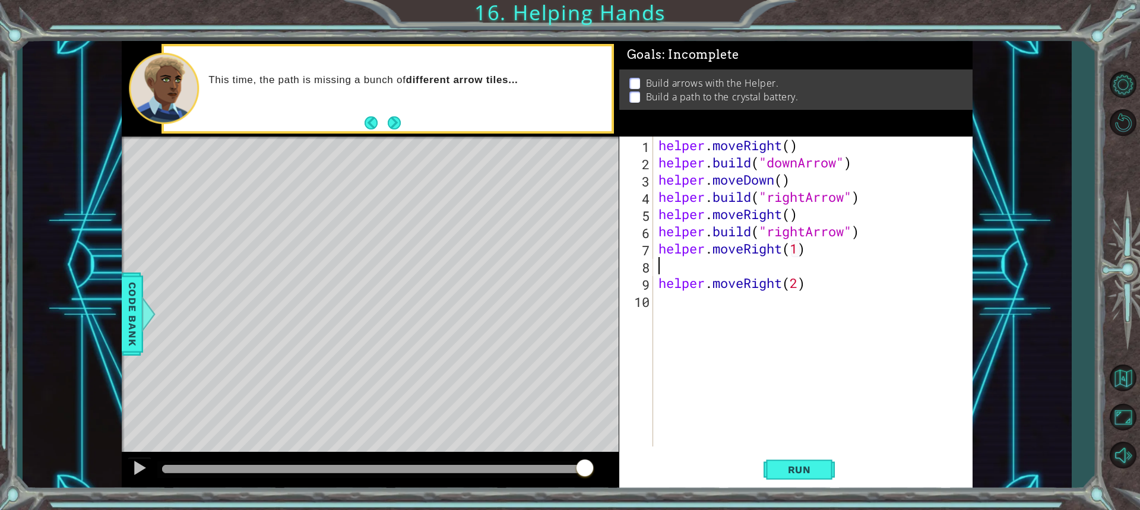
click at [801, 254] on div "helper . moveRight ( ) helper . build ( "downArrow" ) helper . moveDown ( ) hel…" at bounding box center [815, 309] width 319 height 345
type textarea "helper.moveRight()"
click at [740, 270] on div "helper . moveRight ( ) helper . build ( "downArrow" ) helper . moveDown ( ) hel…" at bounding box center [815, 309] width 319 height 345
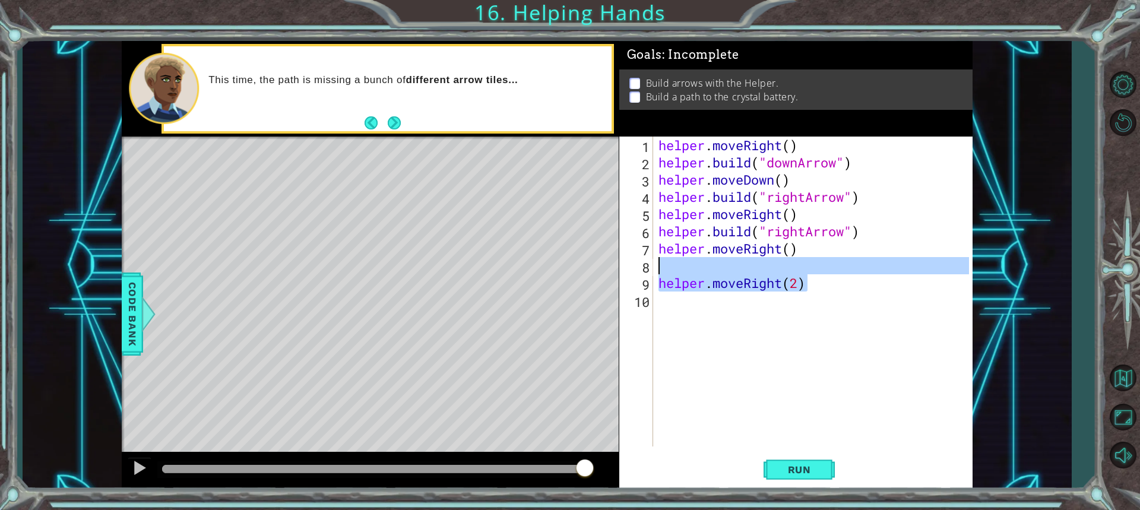
drag, startPoint x: 821, startPoint y: 287, endPoint x: 657, endPoint y: 268, distance: 165.6
click at [657, 268] on div "helper . moveRight ( ) helper . build ( "downArrow" ) helper . moveDown ( ) hel…" at bounding box center [815, 309] width 319 height 345
type textarea "helper.moveRight(2)"
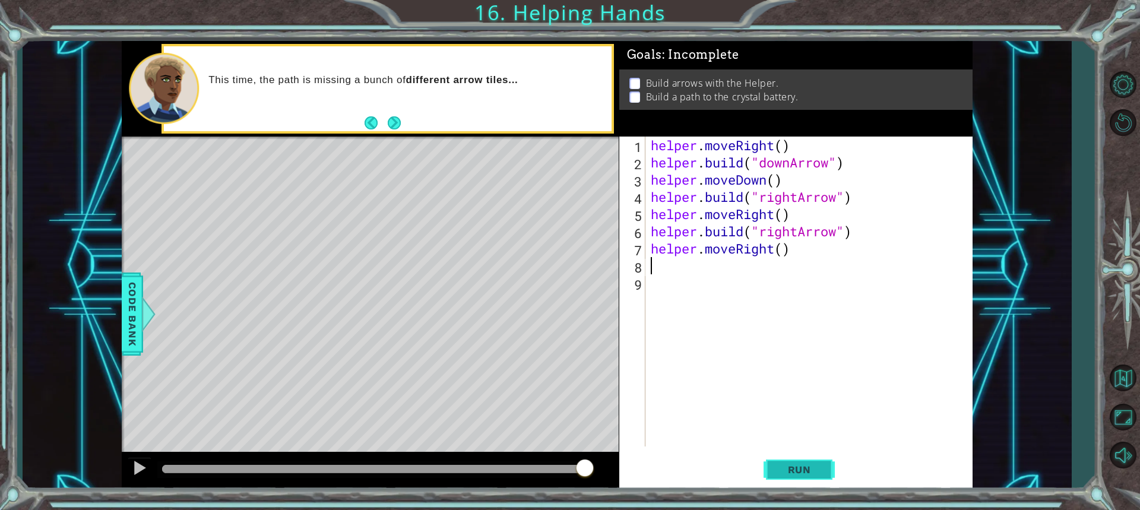
click at [775, 464] on button "Run" at bounding box center [799, 469] width 71 height 35
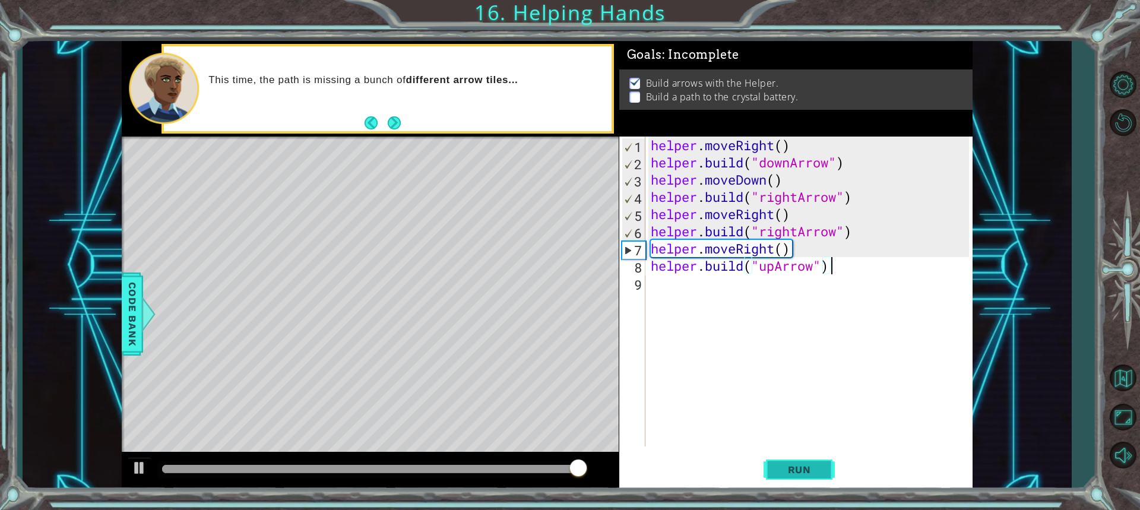
type textarea "[DOMAIN_NAME]("upArrow")"
click at [809, 477] on button "Run" at bounding box center [799, 469] width 71 height 35
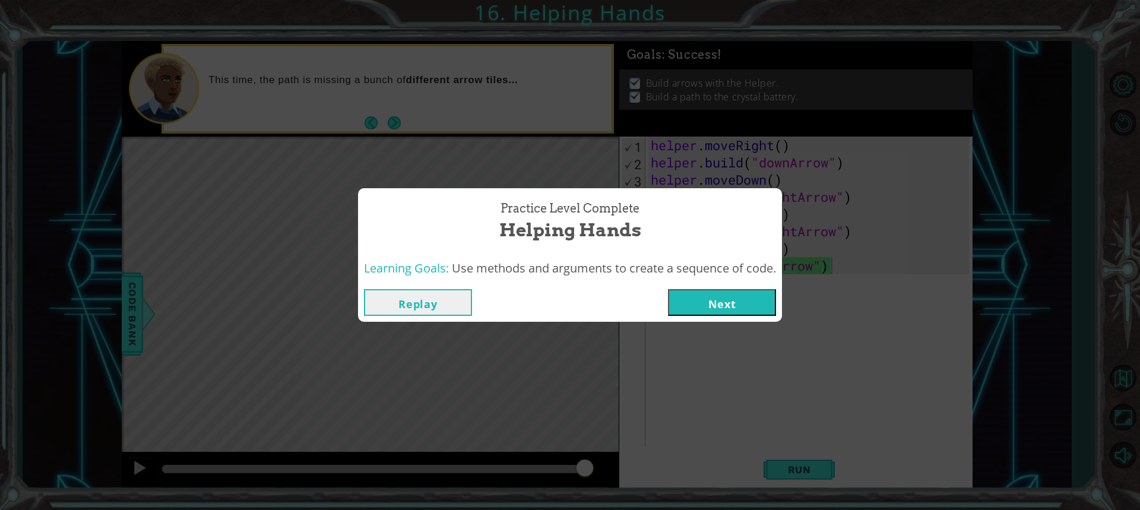
click at [714, 298] on button "Next" at bounding box center [722, 302] width 108 height 27
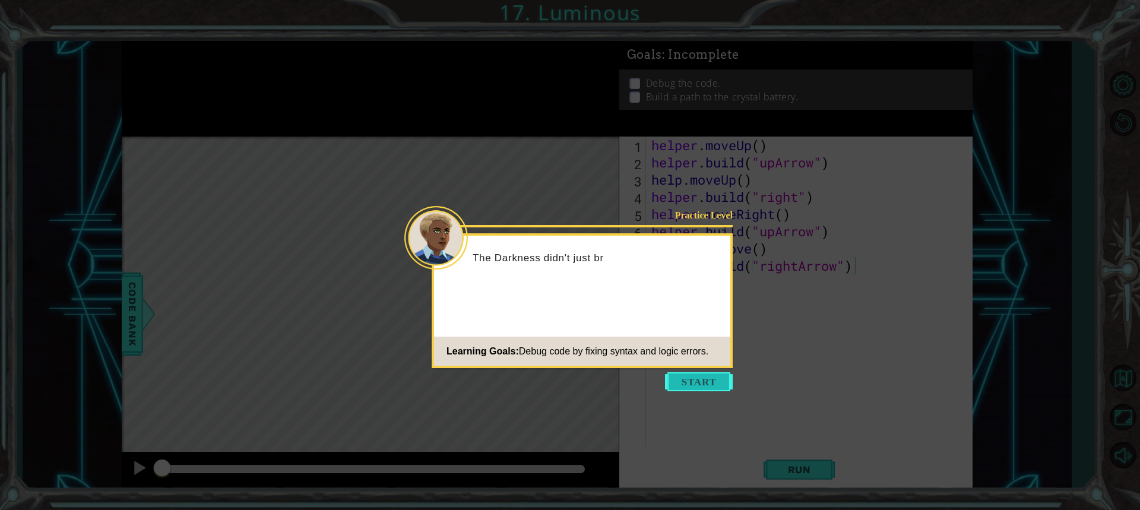
click at [703, 383] on button "Start" at bounding box center [699, 381] width 68 height 19
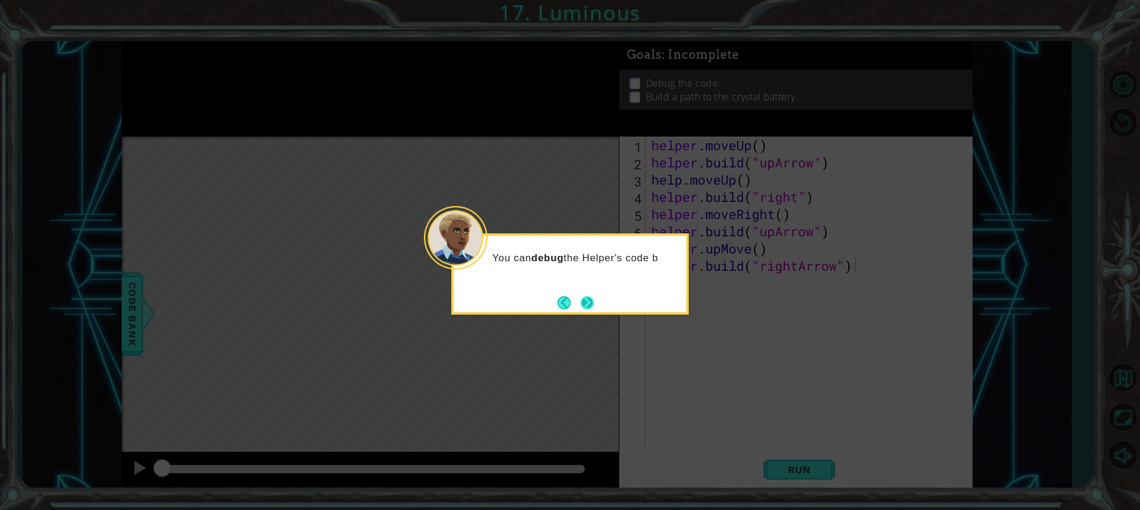
click at [586, 303] on button "Next" at bounding box center [587, 303] width 14 height 14
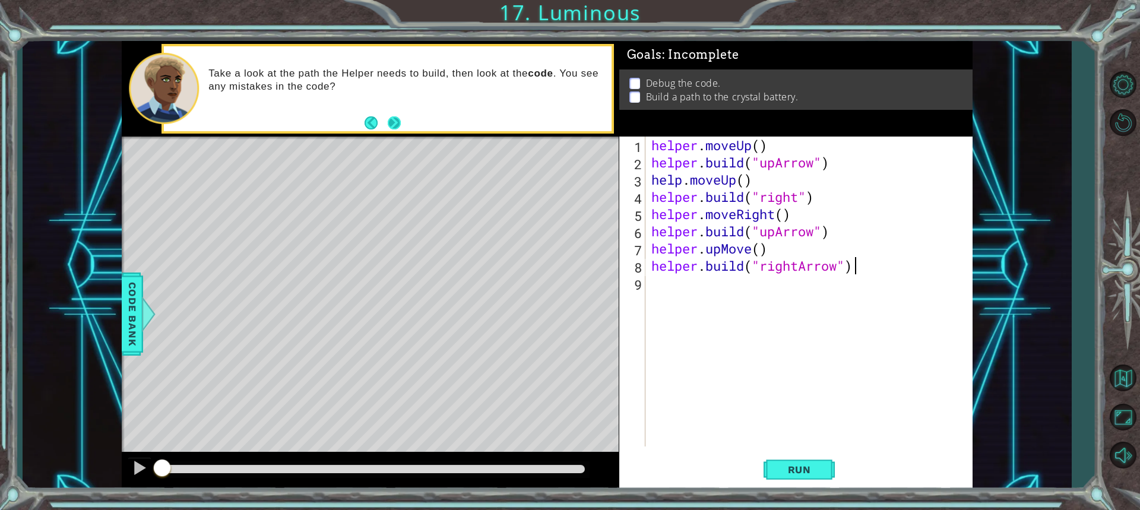
click at [399, 128] on button "Next" at bounding box center [394, 122] width 13 height 13
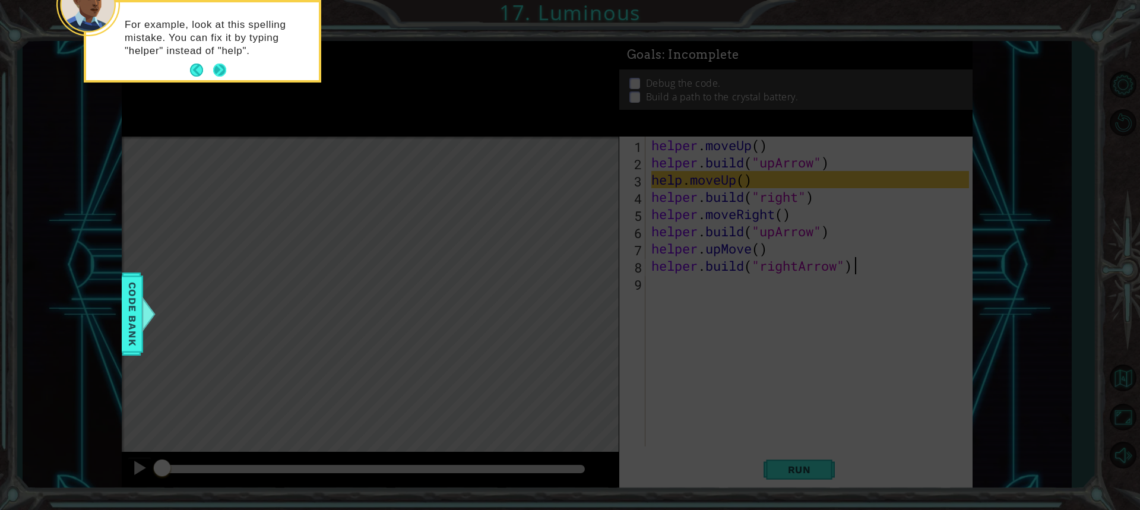
click at [225, 70] on button "Next" at bounding box center [219, 70] width 13 height 13
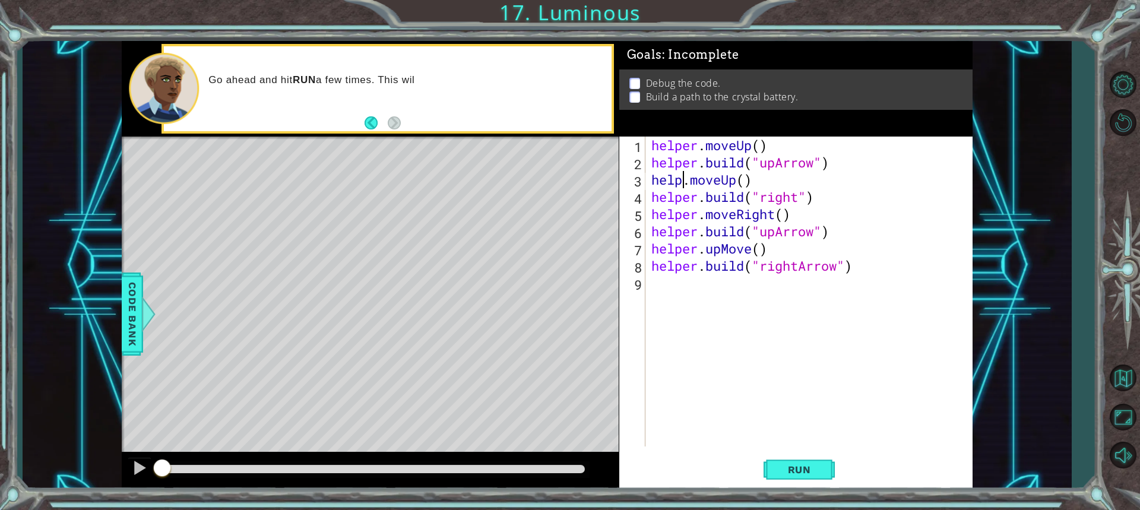
click at [679, 181] on div "helper . moveUp ( ) helper . build ( "upArrow" ) help . moveUp ( ) helper . bui…" at bounding box center [812, 309] width 326 height 345
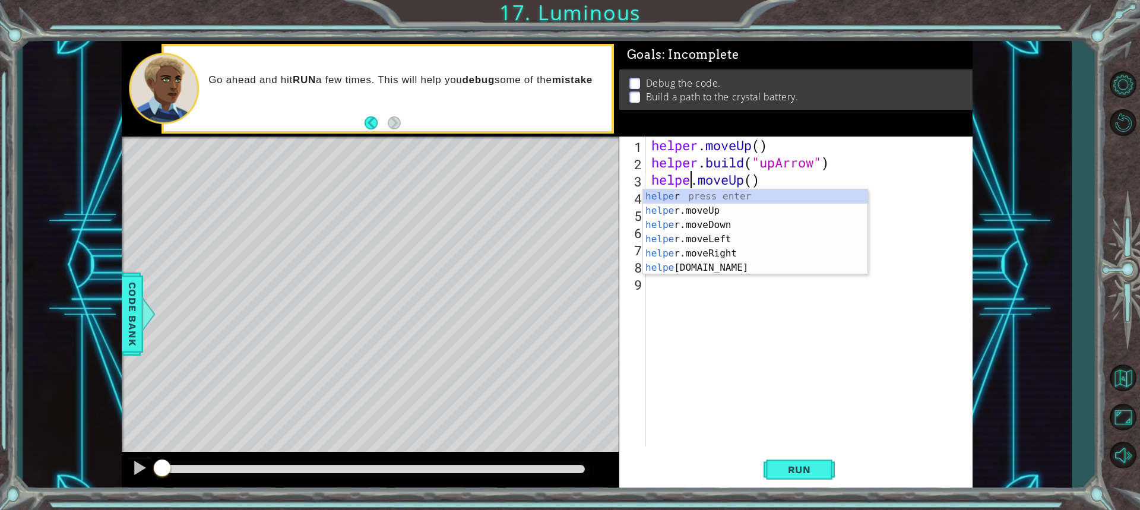
type textarea "helper.moveUp()"
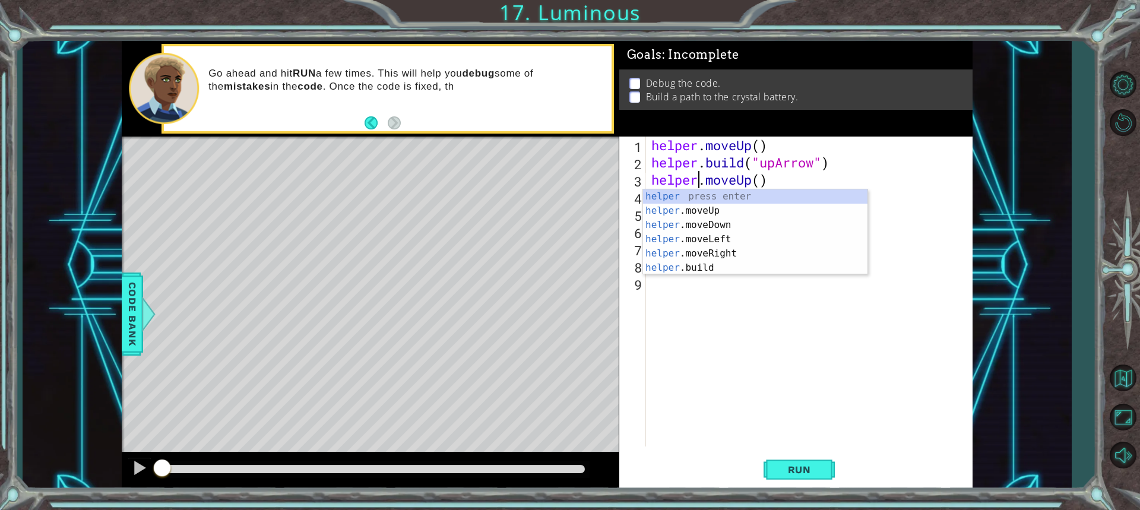
click at [810, 433] on div "helper . moveUp ( ) helper . build ( "upArrow" ) helper . moveUp ( ) helper . b…" at bounding box center [812, 309] width 326 height 345
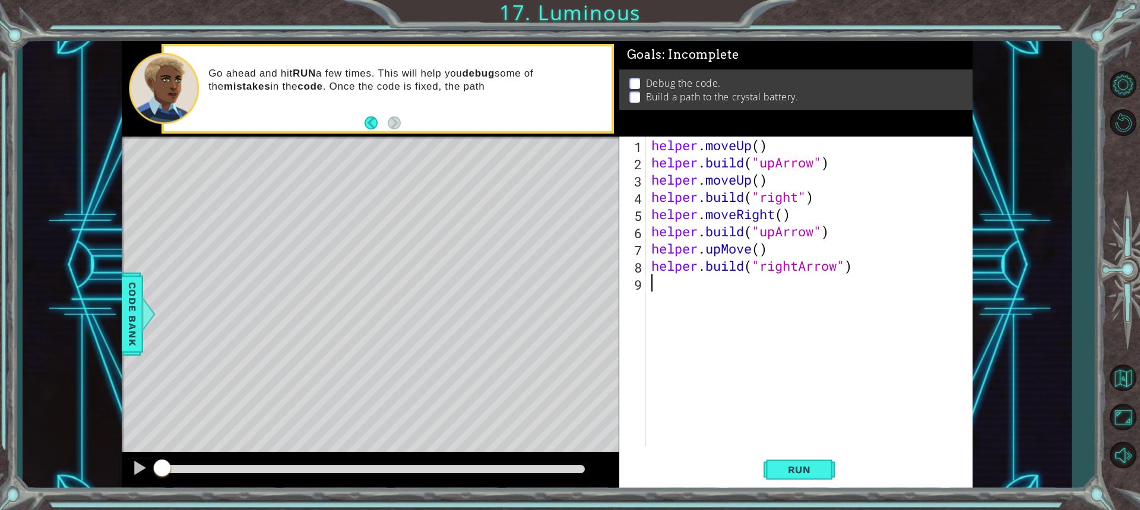
scroll to position [0, 0]
click at [813, 468] on span "Run" at bounding box center [799, 470] width 47 height 12
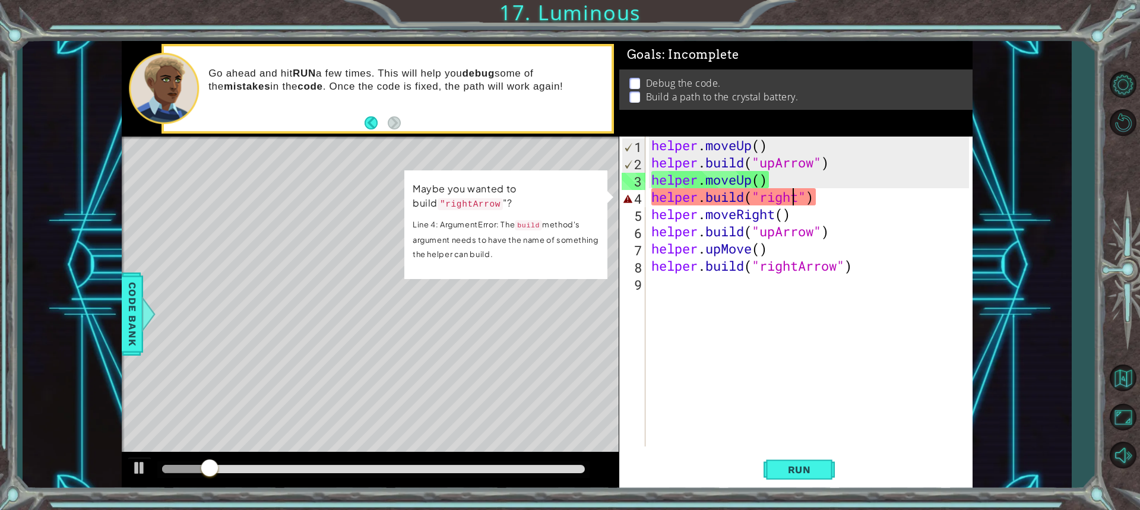
click at [795, 194] on div "helper . moveUp ( ) helper . build ( "upArrow" ) helper . moveUp ( ) helper . b…" at bounding box center [812, 309] width 326 height 345
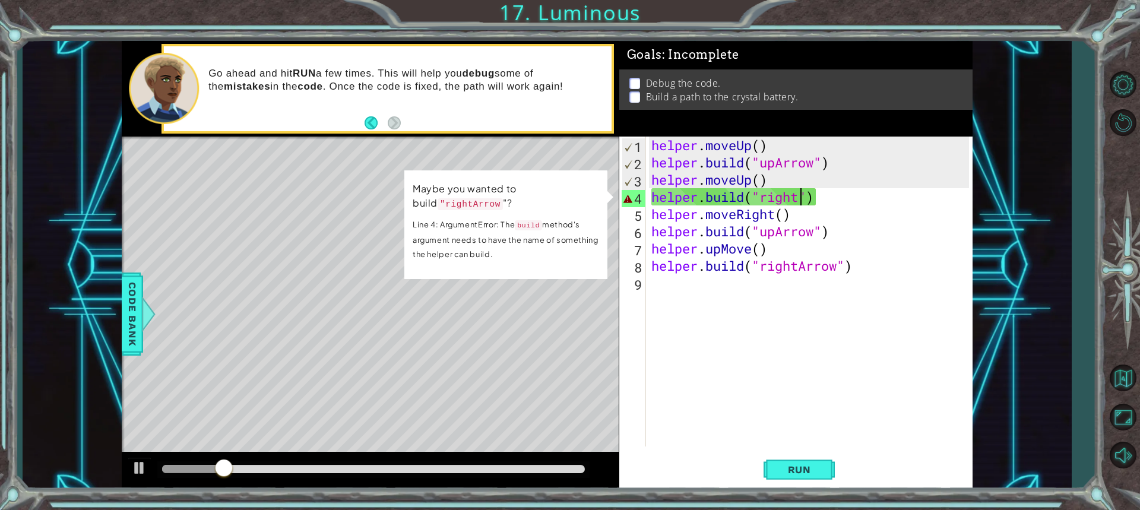
click at [802, 192] on div "helper . moveUp ( ) helper . build ( "upArrow" ) helper . moveUp ( ) helper . b…" at bounding box center [812, 309] width 326 height 345
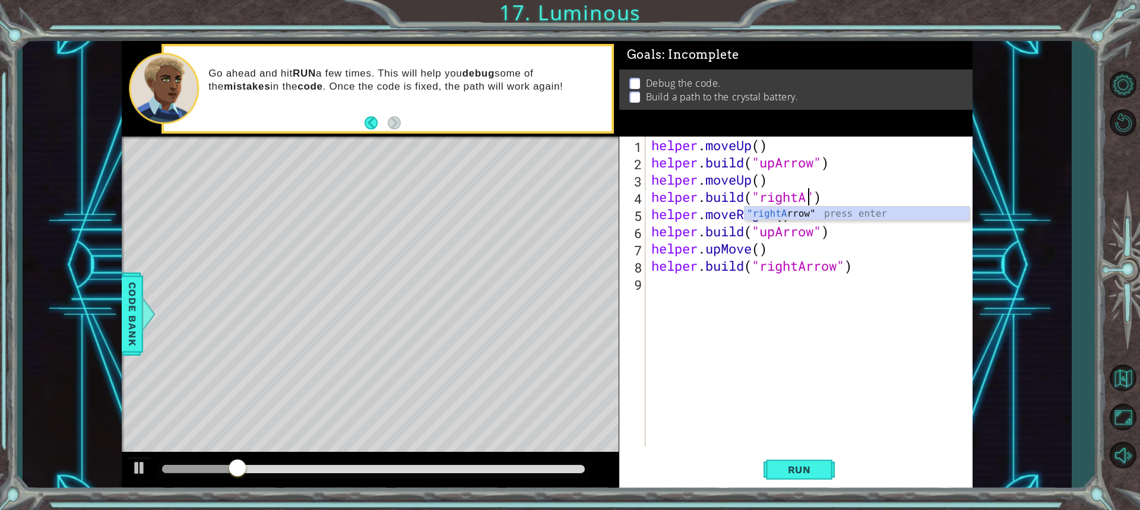
scroll to position [0, 7]
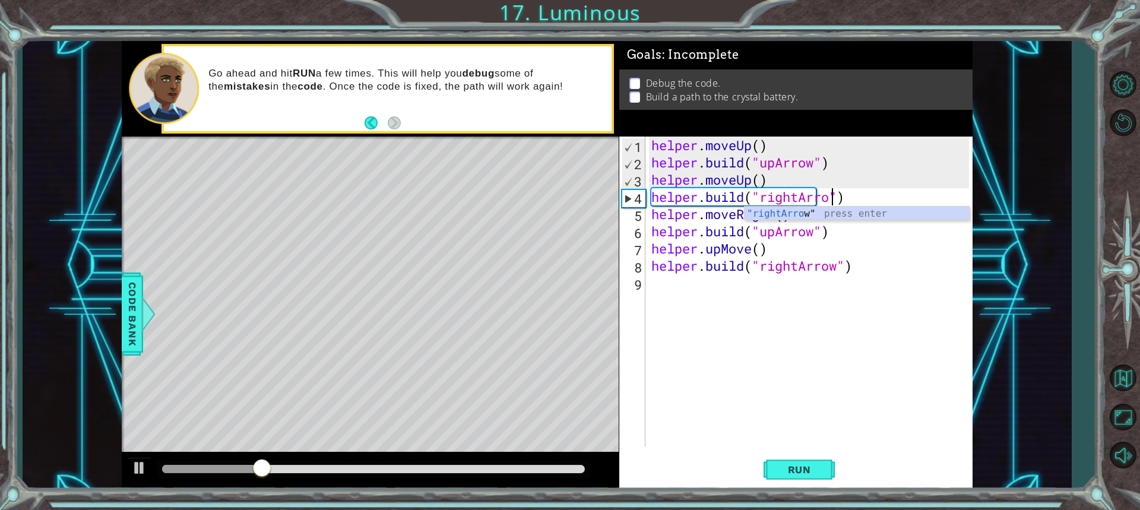
type textarea "[DOMAIN_NAME]("rightArrow")"
click at [876, 374] on div "helper . moveUp ( ) helper . build ( "upArrow" ) helper . moveUp ( ) helper . b…" at bounding box center [812, 309] width 326 height 345
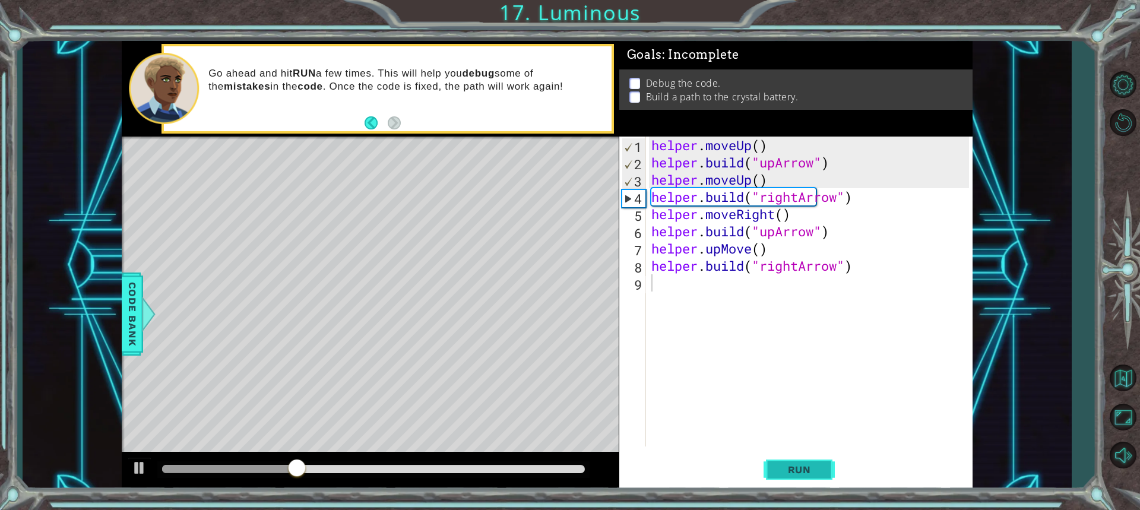
click at [786, 476] on button "Run" at bounding box center [799, 469] width 71 height 35
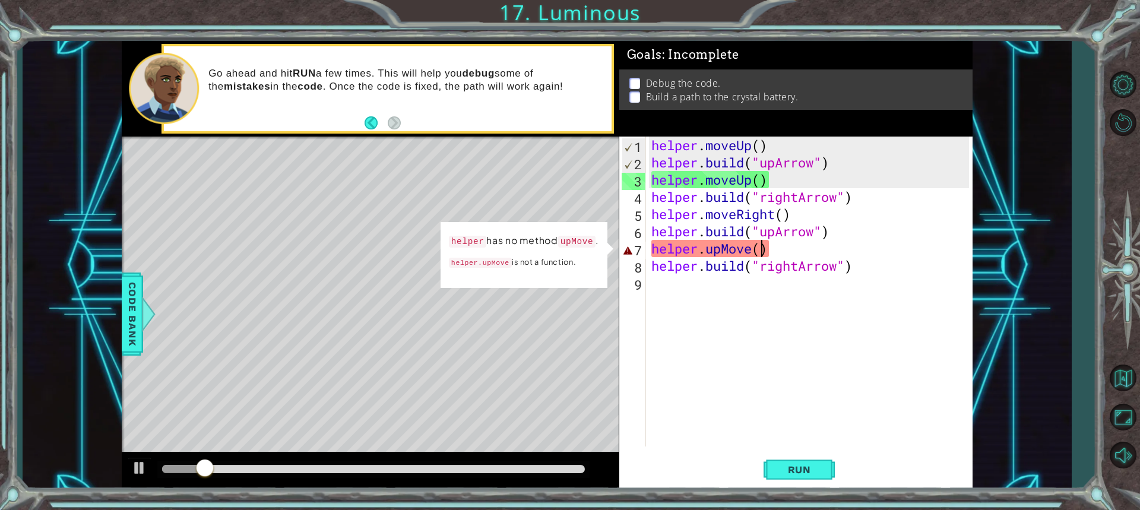
click at [764, 244] on div "helper . moveUp ( ) helper . build ( "upArrow" ) helper . moveUp ( ) helper . b…" at bounding box center [812, 309] width 326 height 345
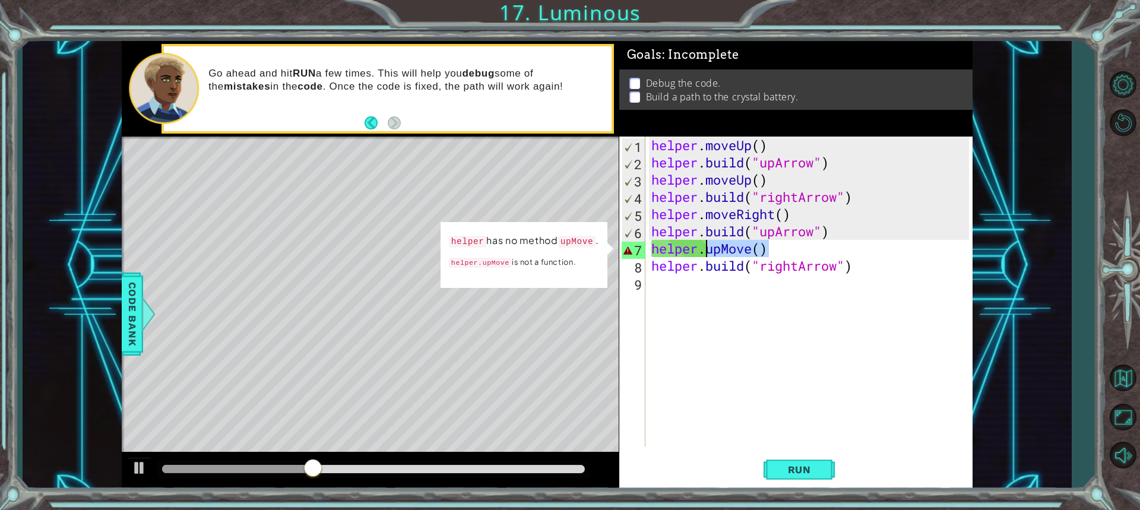
drag, startPoint x: 780, startPoint y: 250, endPoint x: 708, endPoint y: 248, distance: 72.5
click at [708, 248] on div "helper . moveUp ( ) helper . build ( "upArrow" ) helper . moveUp ( ) helper . b…" at bounding box center [812, 309] width 326 height 345
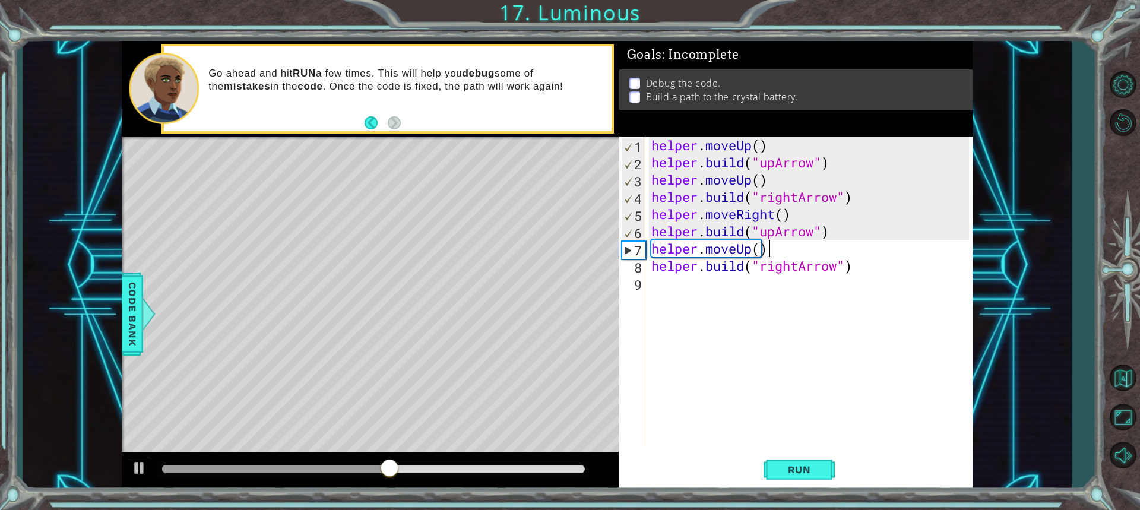
scroll to position [0, 5]
type textarea "helper.moveUp()"
click at [800, 475] on span "Run" at bounding box center [799, 470] width 47 height 12
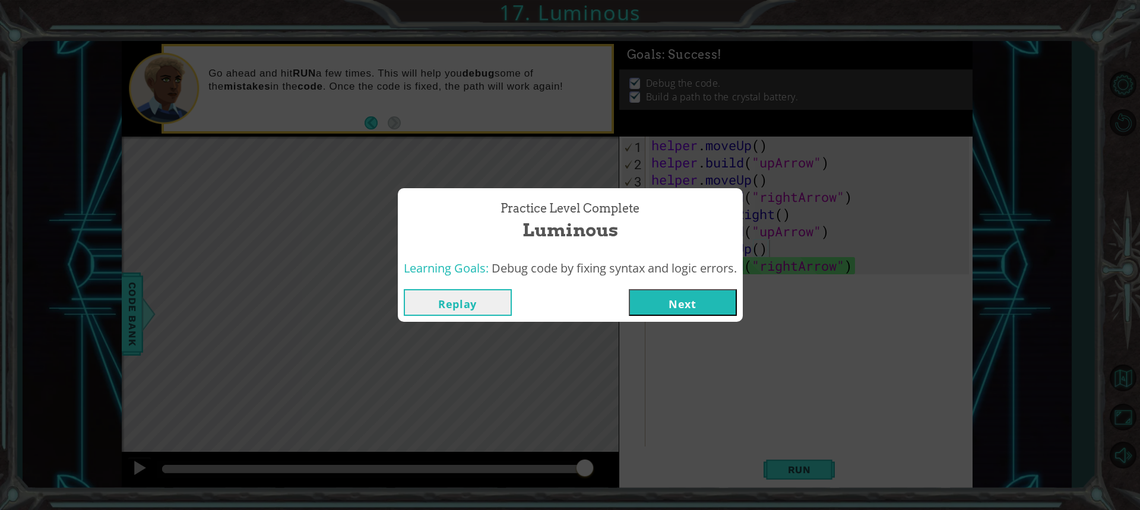
click at [691, 298] on button "Next" at bounding box center [683, 302] width 108 height 27
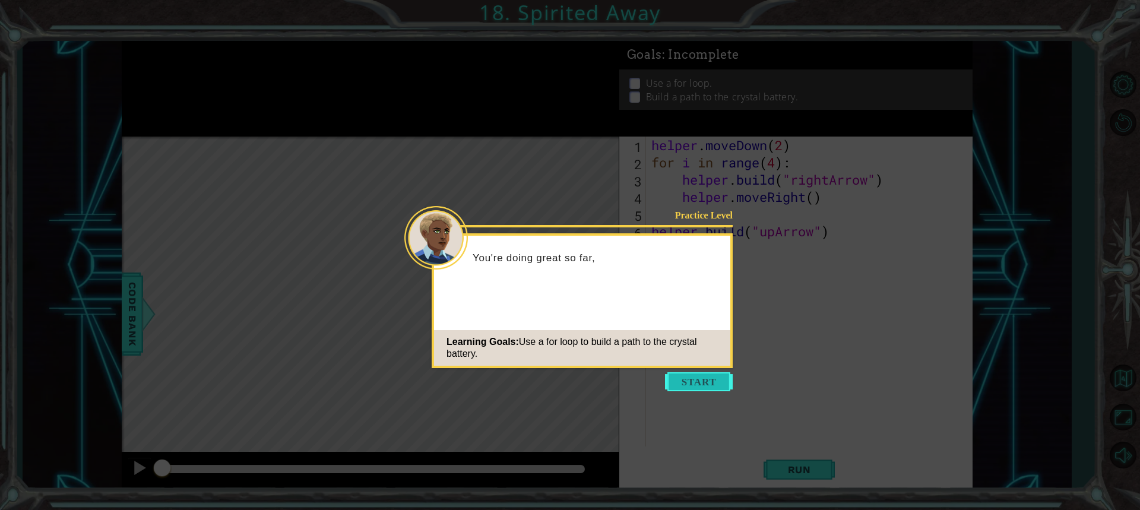
click at [696, 389] on button "Start" at bounding box center [699, 381] width 68 height 19
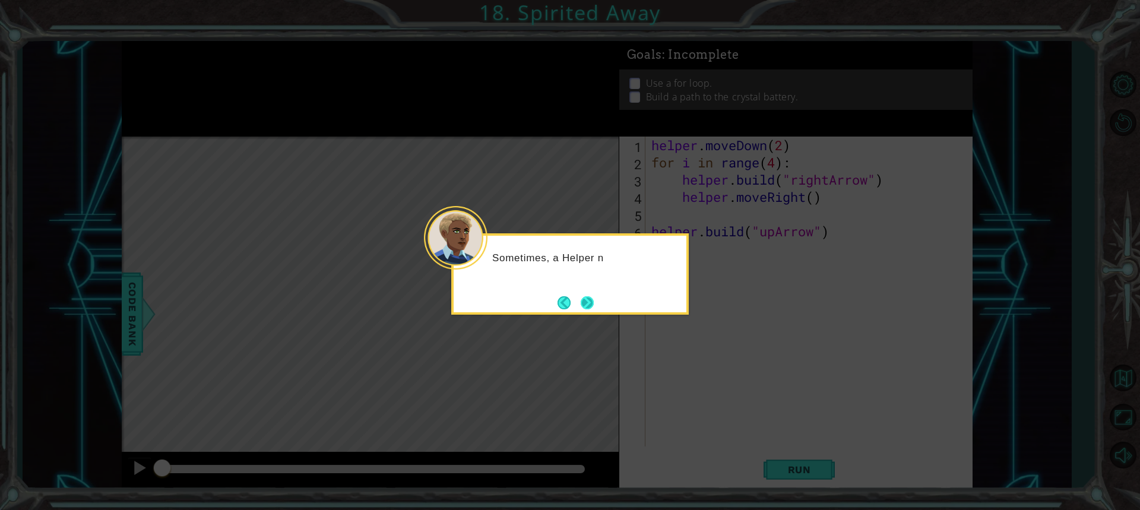
click at [586, 309] on button "Next" at bounding box center [587, 302] width 13 height 13
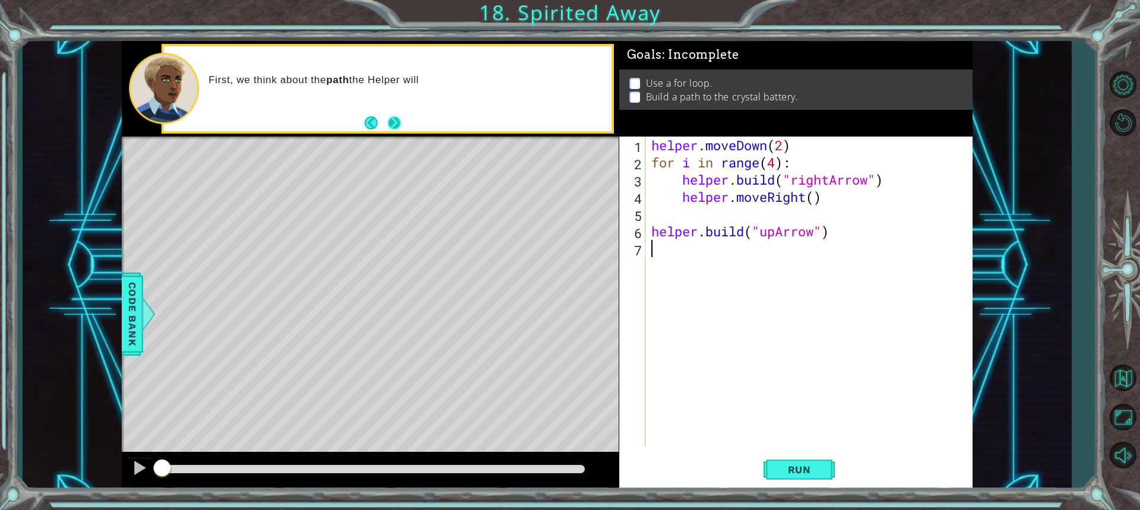
click at [389, 125] on button "Next" at bounding box center [394, 122] width 13 height 13
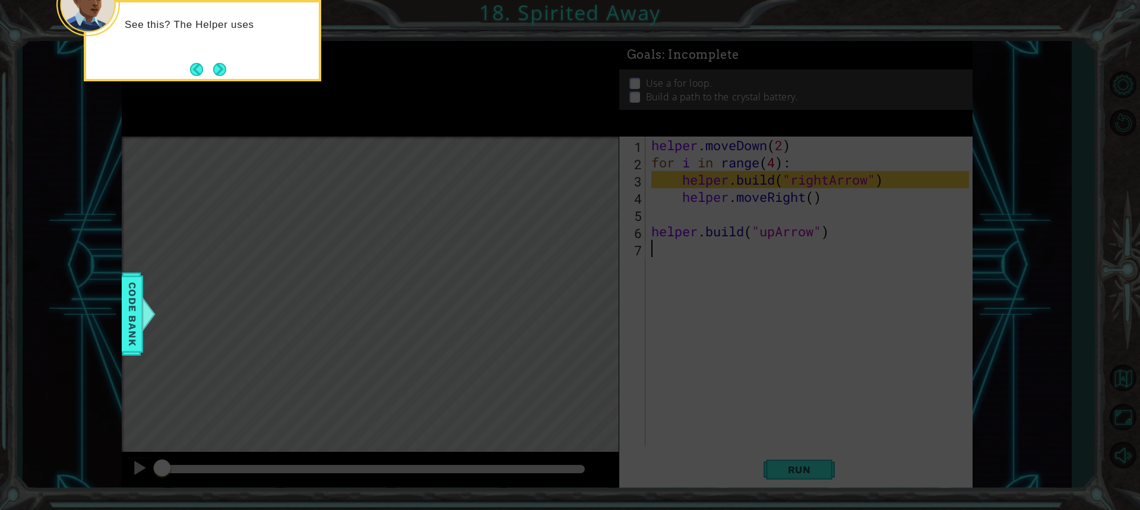
drag, startPoint x: 193, startPoint y: 56, endPoint x: 207, endPoint y: 62, distance: 14.9
click at [203, 61] on div "See this? The Helper uses" at bounding box center [203, 40] width 238 height 81
click at [213, 63] on button "Next" at bounding box center [219, 69] width 13 height 13
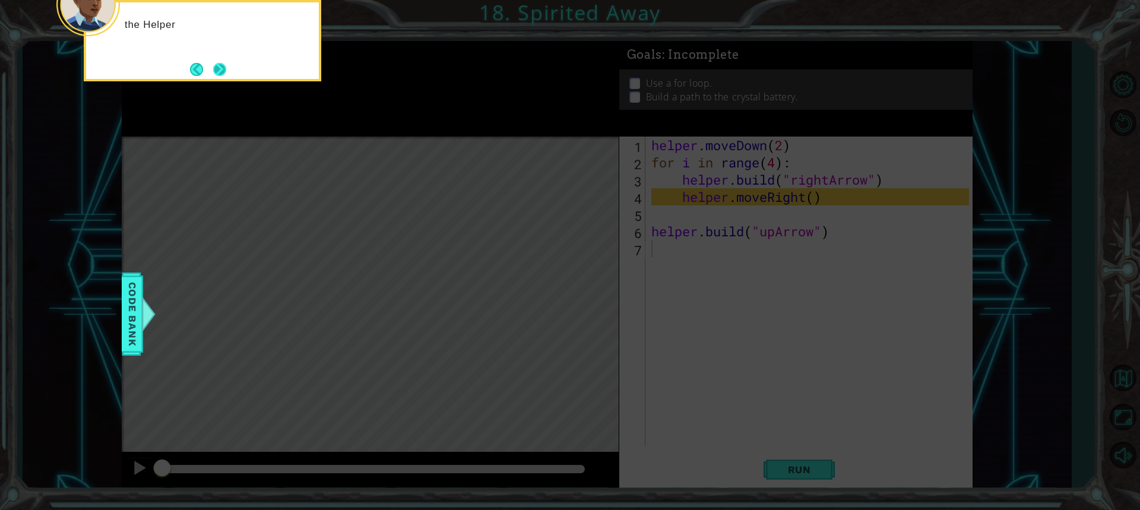
click at [215, 73] on button "Next" at bounding box center [219, 69] width 13 height 13
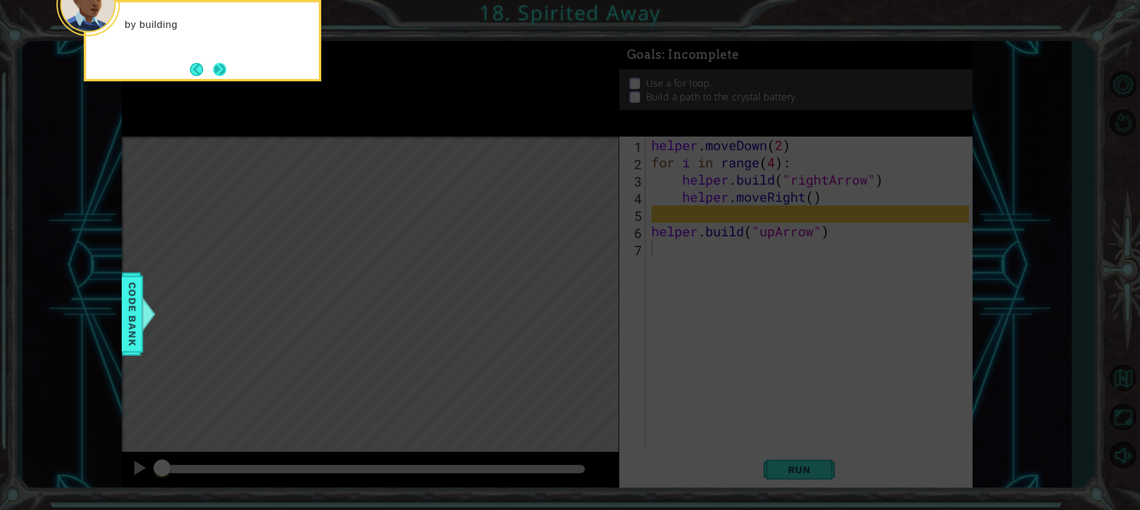
click at [214, 73] on button "Next" at bounding box center [219, 69] width 13 height 13
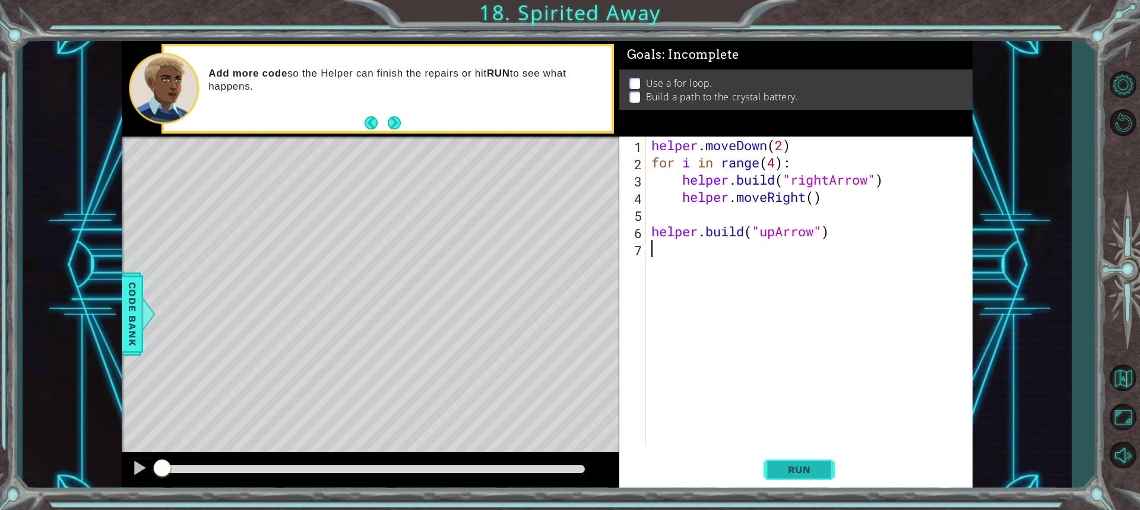
click at [807, 473] on span "Run" at bounding box center [799, 470] width 47 height 12
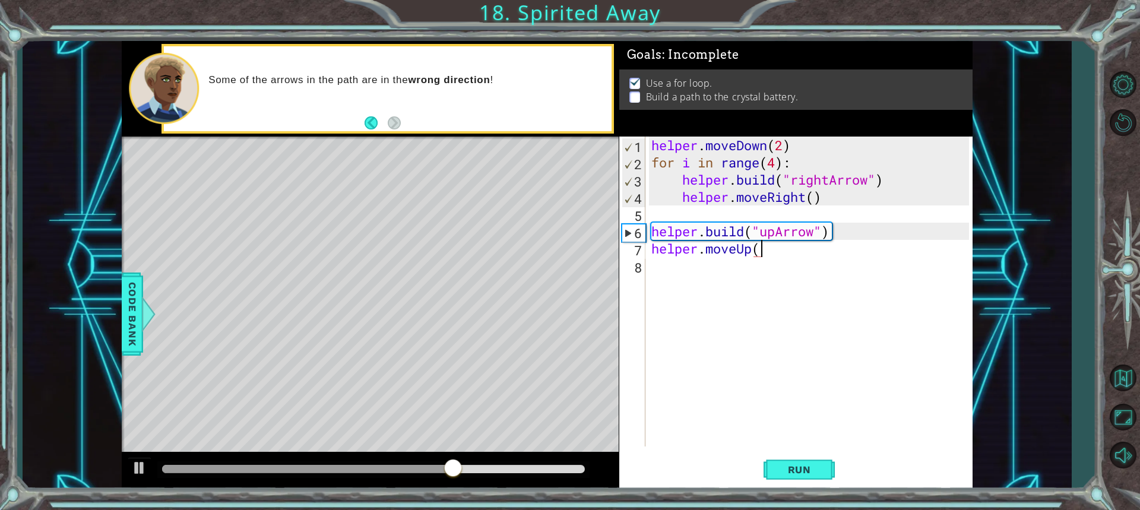
scroll to position [0, 5]
type textarea "helper.moveUp()"
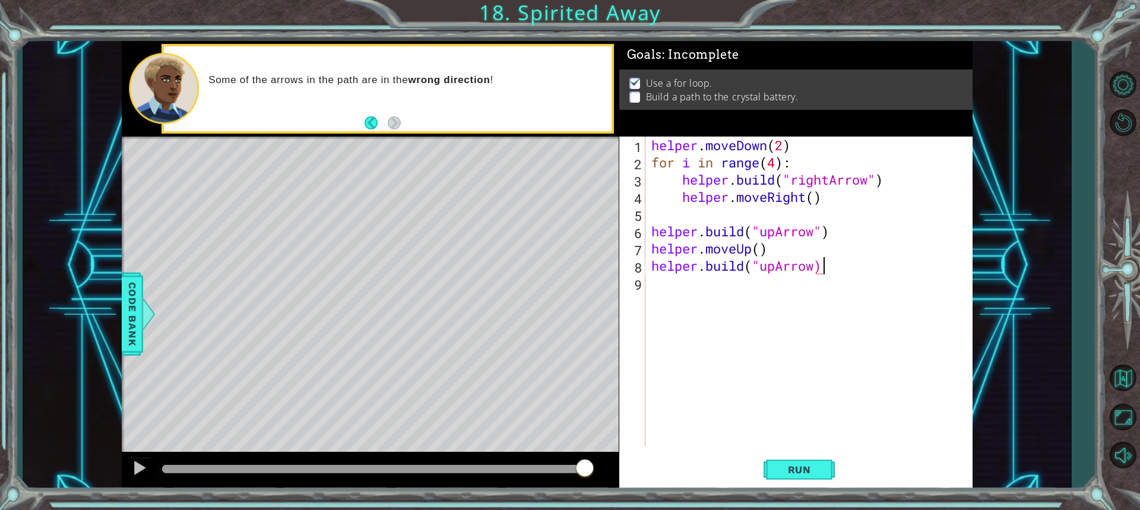
scroll to position [0, 7]
type textarea "[DOMAIN_NAME]("upArrow")"
click at [800, 473] on span "Run" at bounding box center [799, 470] width 47 height 12
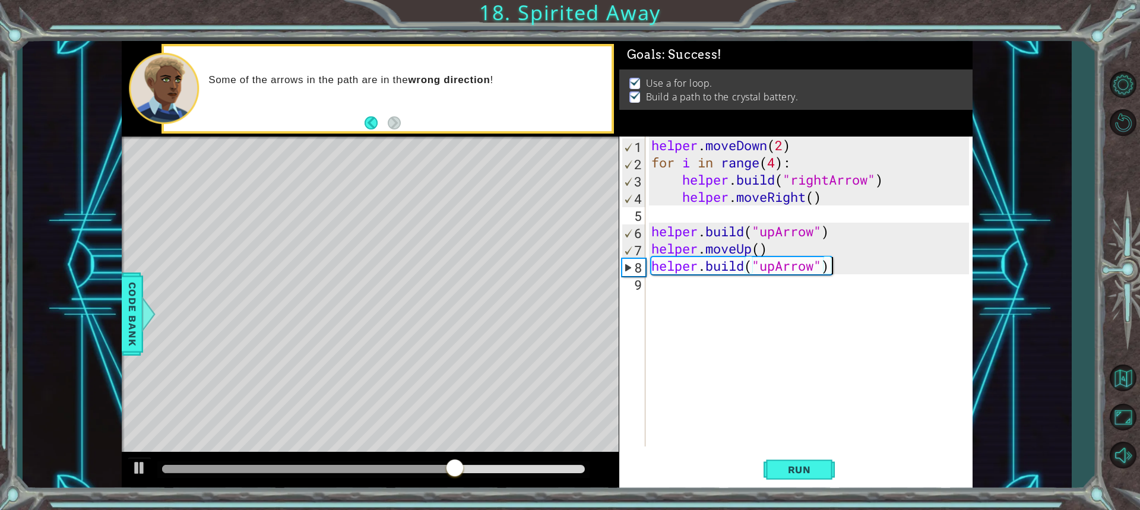
click at [688, 292] on div "helper . moveDown ( 2 ) for i in range ( 4 ) : helper . build ( "rightArrow" ) …" at bounding box center [812, 309] width 326 height 345
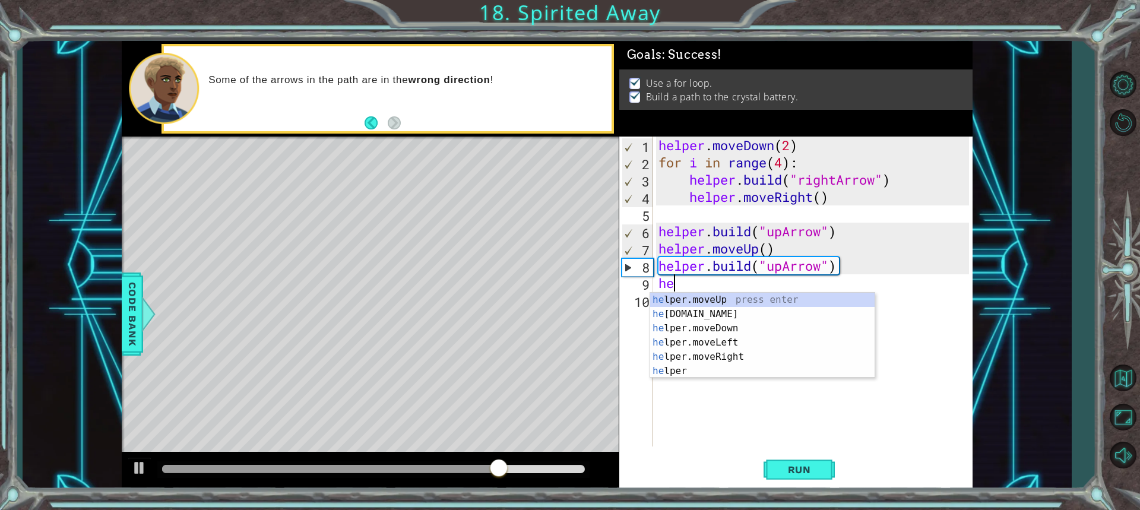
scroll to position [0, 0]
type textarea "h"
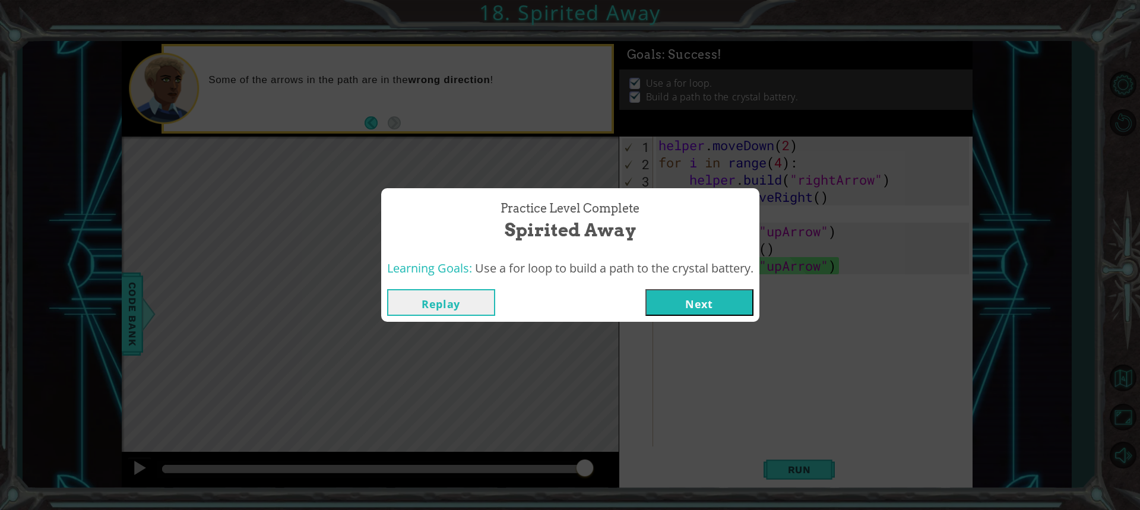
click at [715, 299] on button "Next" at bounding box center [700, 302] width 108 height 27
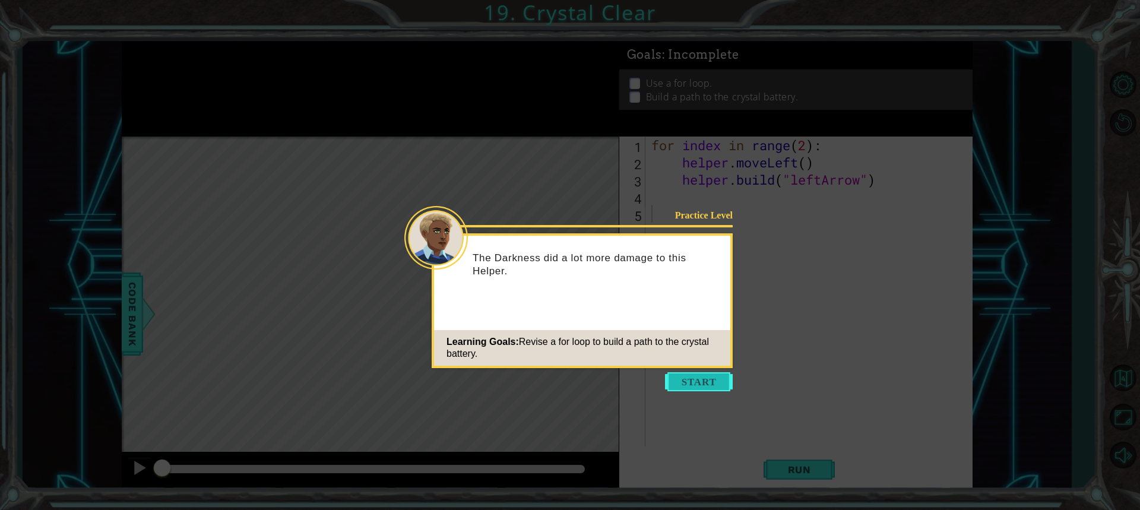
click at [700, 380] on button "Start" at bounding box center [699, 381] width 68 height 19
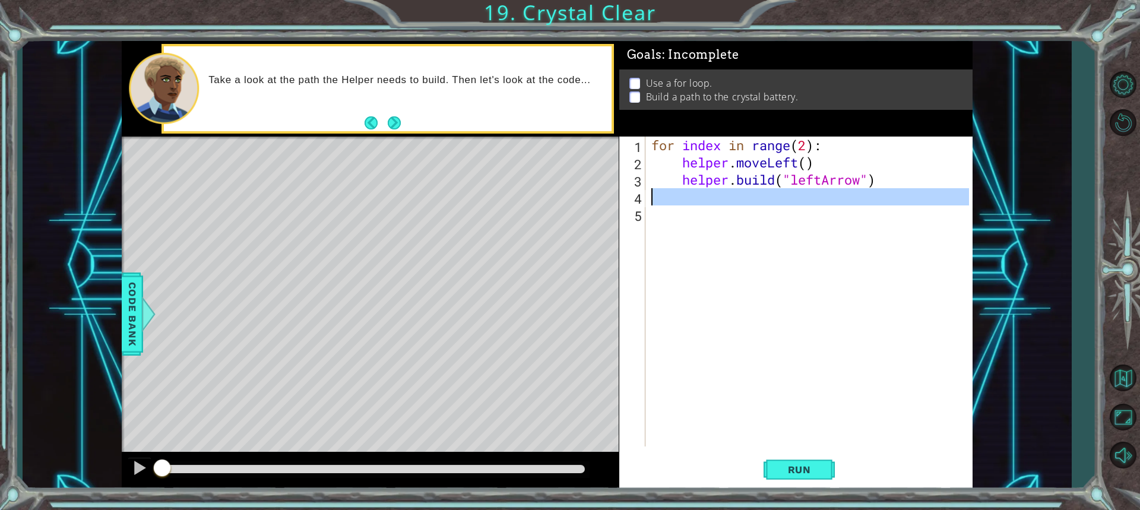
drag, startPoint x: 672, startPoint y: 210, endPoint x: 672, endPoint y: 194, distance: 16.0
click at [672, 194] on div "for index in range ( 2 ) : helper . moveLeft ( ) helper . build ( "leftArrow" )" at bounding box center [812, 309] width 326 height 345
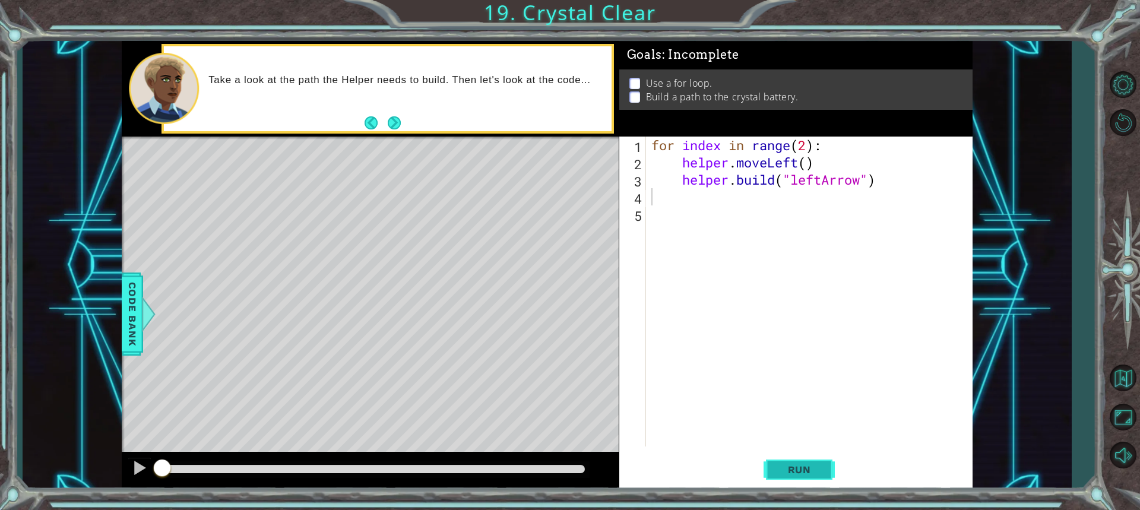
click at [810, 478] on button "Run" at bounding box center [799, 469] width 71 height 35
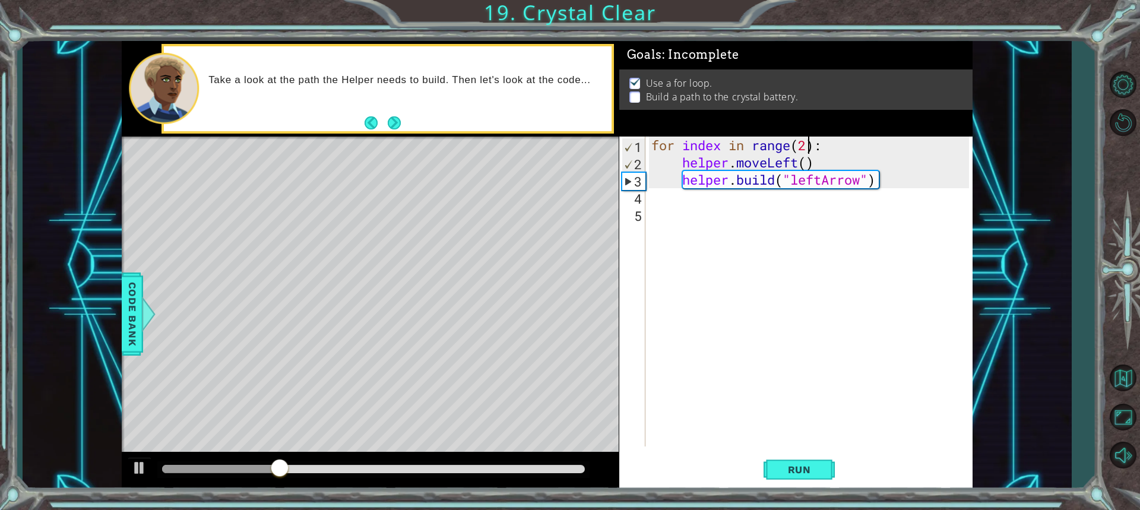
click at [811, 144] on div "for index in range ( 2 ) : helper . moveLeft ( ) helper . build ( "leftArrow" )" at bounding box center [812, 309] width 326 height 345
type textarea "for index in range(4):"
click at [814, 474] on span "Run" at bounding box center [799, 470] width 47 height 12
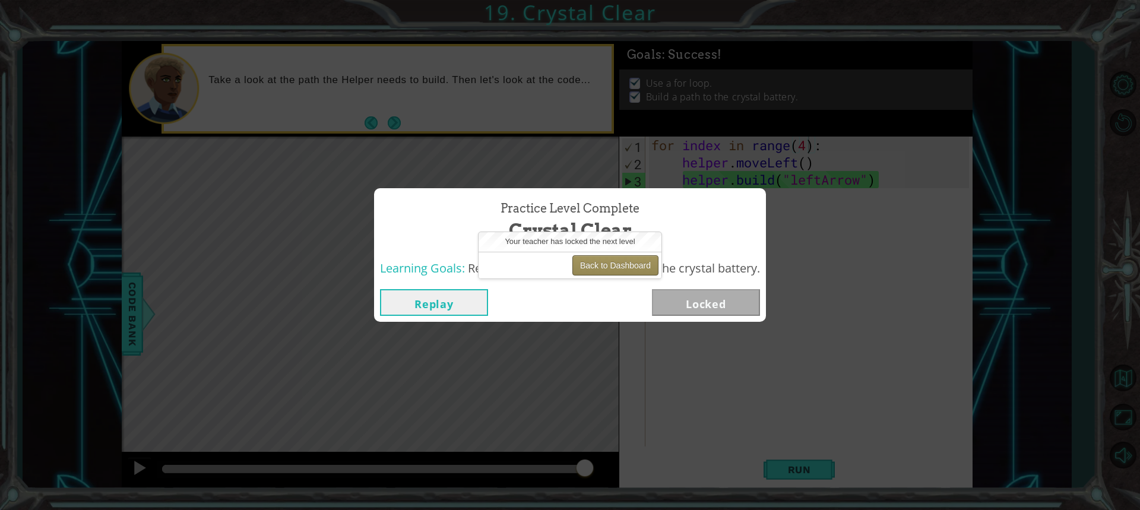
click at [604, 263] on button "Back to Dashboard" at bounding box center [616, 265] width 86 height 20
